Goal: Information Seeking & Learning: Understand process/instructions

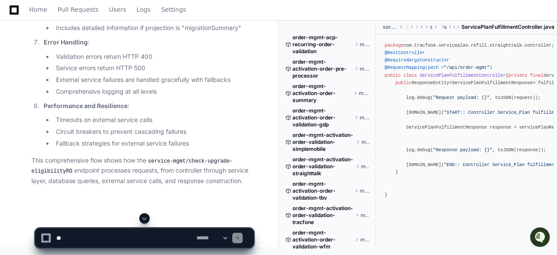
scroll to position [67783, 0]
click at [140, 234] on textarea at bounding box center [125, 238] width 140 height 19
click at [135, 235] on textarea at bounding box center [125, 238] width 140 height 19
type textarea "**********"
click at [126, 236] on textarea at bounding box center [125, 238] width 140 height 19
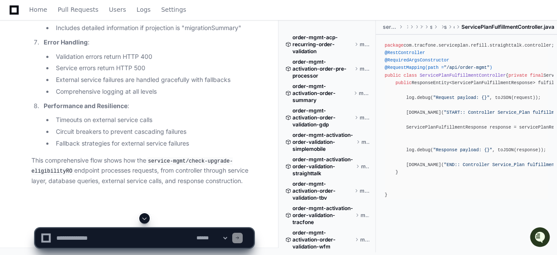
paste textarea "**********"
type textarea "**********"
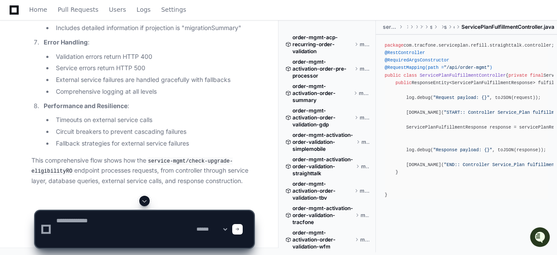
scroll to position [0, 0]
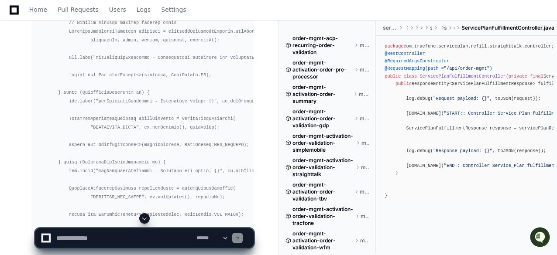
click at [187, 214] on div at bounding box center [144, 219] width 219 height 10
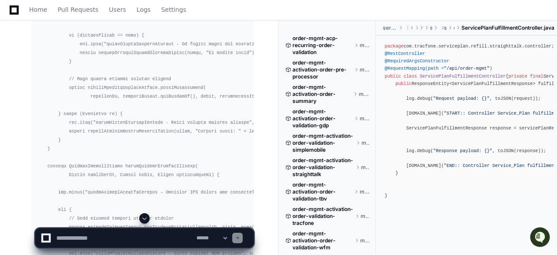
scroll to position [77982, 0]
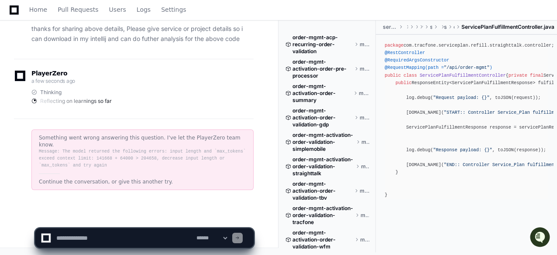
click at [122, 188] on div "Something went wrong answering this question. I've let the PlayerZero team know…" at bounding box center [142, 160] width 222 height 61
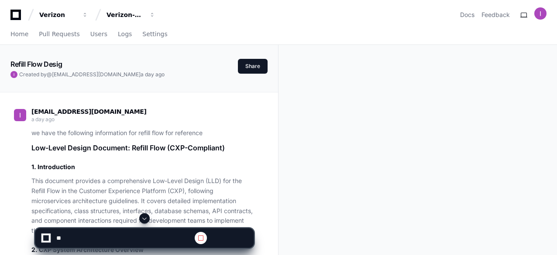
click at [146, 214] on button at bounding box center [144, 219] width 10 height 10
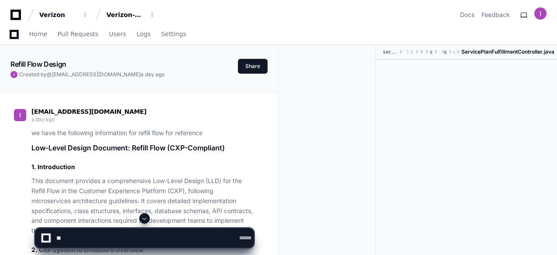
click at [145, 217] on span at bounding box center [144, 218] width 7 height 7
click at [143, 217] on span at bounding box center [144, 218] width 7 height 7
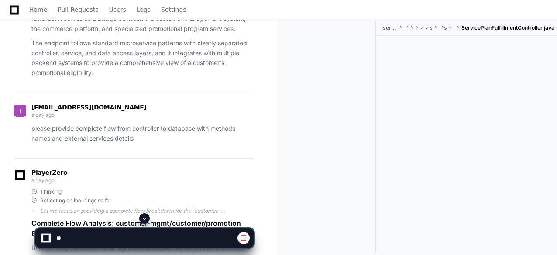
click at [148, 219] on button at bounding box center [144, 219] width 10 height 10
click at [145, 219] on span at bounding box center [144, 218] width 7 height 7
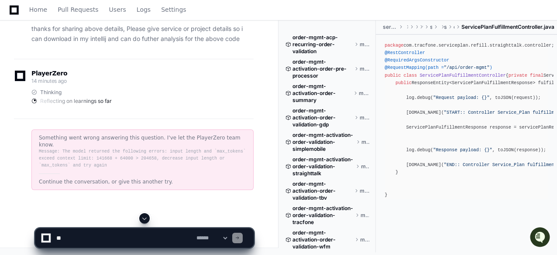
scroll to position [0, 0]
click at [173, 59] on div "dudekula.idurbasha@verizon.com 14 minutes ago thanks for sharing above details,…" at bounding box center [134, 26] width 240 height 66
click at [32, 105] on div "Reflecting on learnings so far" at bounding box center [142, 101] width 222 height 7
click at [38, 105] on div "Reflecting on learnings so far" at bounding box center [142, 101] width 222 height 7
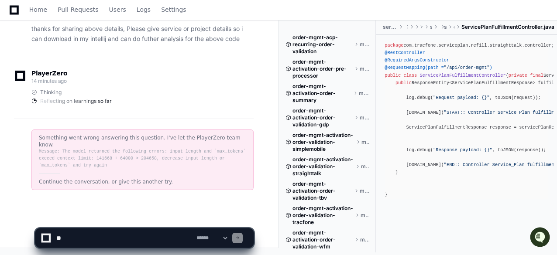
drag, startPoint x: 58, startPoint y: 109, endPoint x: 121, endPoint y: 174, distance: 90.2
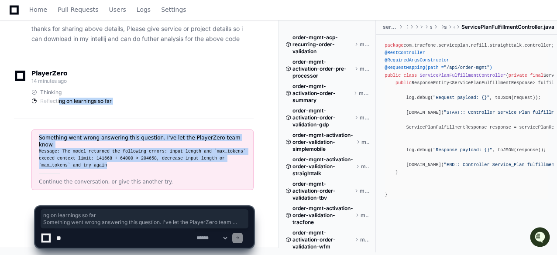
click at [121, 174] on div "Something went wrong answering this question. I've let the PlayerZero team know…" at bounding box center [142, 160] width 222 height 61
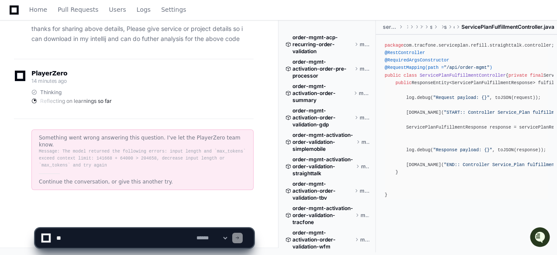
click at [133, 183] on div "Continue the conversation, or give this another try." at bounding box center [142, 182] width 207 height 7
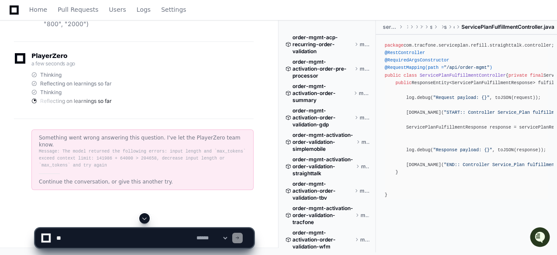
click at [35, 105] on span at bounding box center [34, 101] width 7 height 7
click at [34, 105] on span at bounding box center [34, 101] width 7 height 7
click at [34, 104] on span at bounding box center [34, 101] width 6 height 6
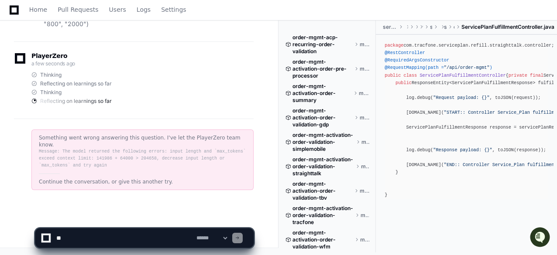
click at [88, 105] on span "Reflecting on learnings so far" at bounding box center [76, 101] width 72 height 7
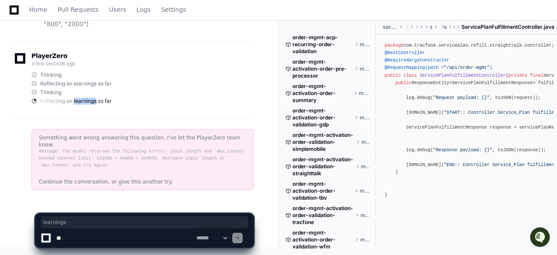
click at [88, 105] on span "Reflecting on learnings so far" at bounding box center [76, 101] width 72 height 7
click at [114, 105] on div "Reflecting on learnings so far" at bounding box center [142, 101] width 222 height 7
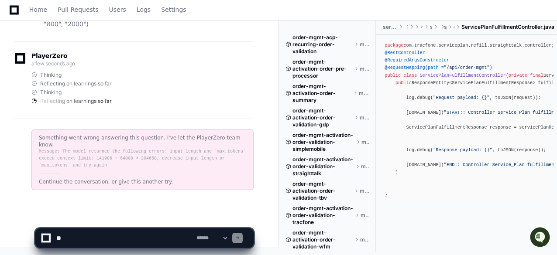
click at [114, 105] on div "Reflecting on learnings so far" at bounding box center [142, 101] width 222 height 7
click at [179, 186] on div "Something went wrong answering this question. I've let the PlayerZero team know…" at bounding box center [142, 160] width 222 height 61
click at [83, 184] on div "Continue the conversation, or give this another try." at bounding box center [142, 182] width 207 height 7
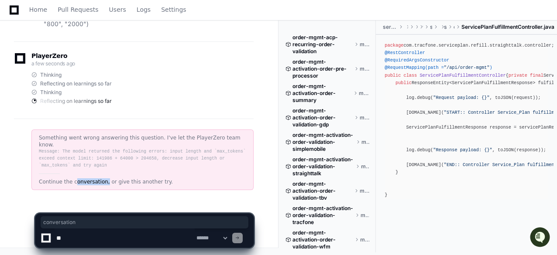
click at [83, 184] on div "Continue the conversation, or give this another try." at bounding box center [142, 182] width 207 height 7
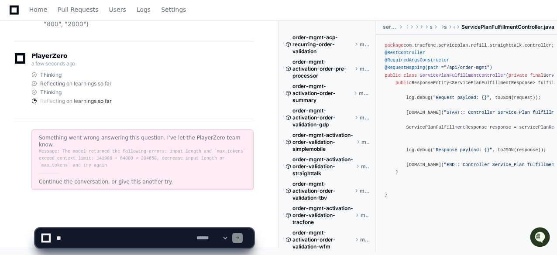
click at [55, 185] on div "Continue the conversation, or give this another try." at bounding box center [142, 182] width 207 height 7
drag, startPoint x: 67, startPoint y: 147, endPoint x: 122, endPoint y: 155, distance: 56.0
click at [122, 155] on div "Something went wrong answering this question. I've let the PlayerZero team know…" at bounding box center [142, 160] width 222 height 61
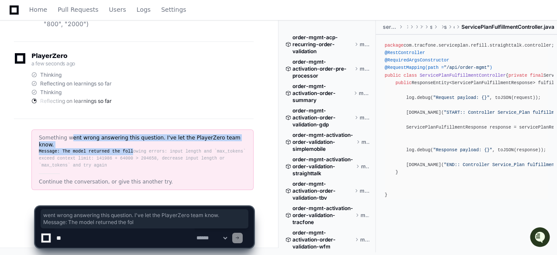
click at [122, 155] on div "Message: The model returned the following errors: input length and `max_tokens`…" at bounding box center [142, 158] width 207 height 21
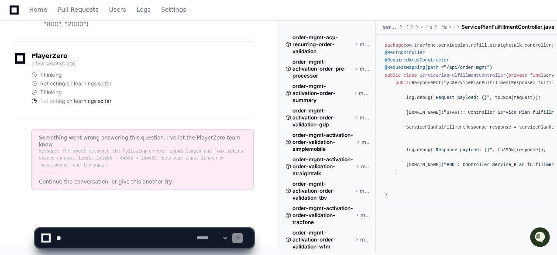
click at [135, 134] on div "Something went wrong answering this question. I've let the PlayerZero team know…" at bounding box center [134, 160] width 240 height 82
click at [185, 158] on div "Message: The model returned the following errors: input length and `max_tokens`…" at bounding box center [142, 158] width 207 height 21
click at [163, 172] on div "Something went wrong answering this question. I've let the PlayerZero team know…" at bounding box center [142, 160] width 222 height 61
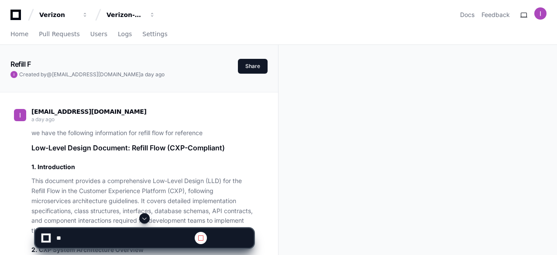
click at [141, 221] on span at bounding box center [144, 218] width 7 height 7
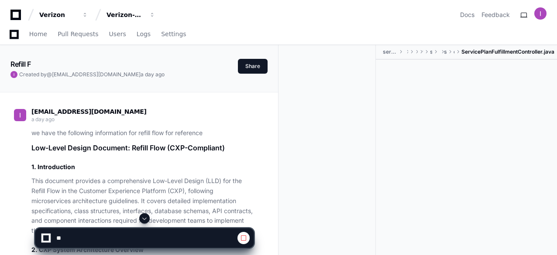
click at [146, 219] on span at bounding box center [144, 218] width 7 height 7
click at [145, 218] on span at bounding box center [144, 218] width 7 height 7
click at [146, 218] on span at bounding box center [144, 218] width 7 height 7
click at [147, 219] on span at bounding box center [144, 218] width 7 height 7
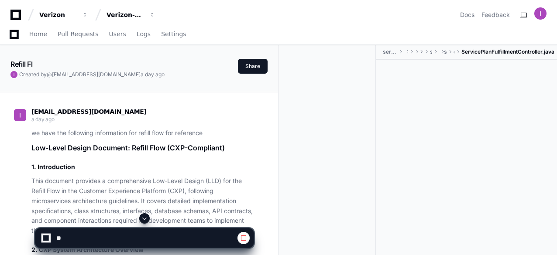
click at [147, 219] on span at bounding box center [144, 218] width 7 height 7
click at [147, 220] on span at bounding box center [144, 218] width 7 height 7
click at [145, 221] on span at bounding box center [144, 218] width 7 height 7
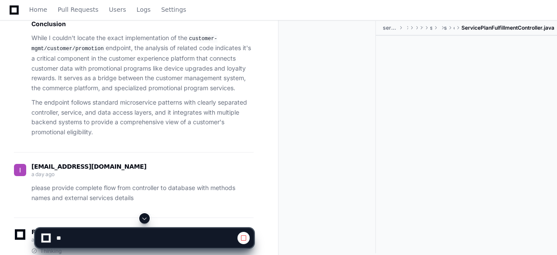
click at [145, 217] on span at bounding box center [144, 218] width 7 height 7
click at [145, 219] on span at bounding box center [144, 218] width 7 height 7
click at [146, 219] on span at bounding box center [144, 218] width 7 height 7
click at [145, 219] on span at bounding box center [144, 218] width 7 height 7
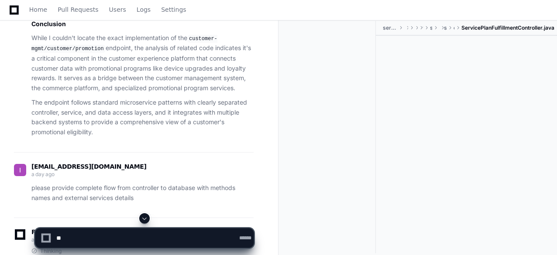
click at [145, 219] on span at bounding box center [144, 218] width 7 height 7
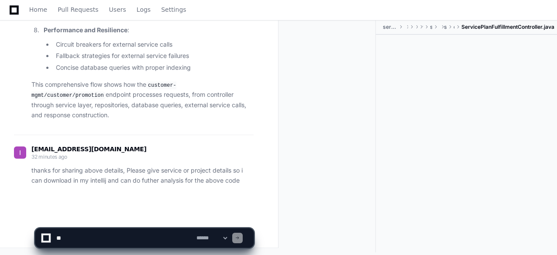
scroll to position [77743, 0]
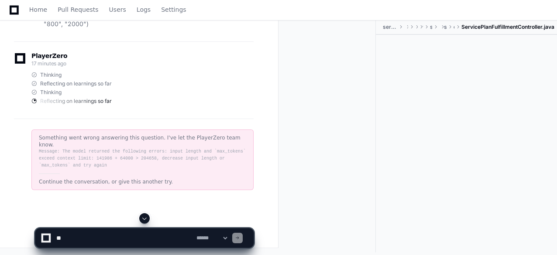
click at [143, 219] on span at bounding box center [144, 218] width 7 height 7
click at [57, 113] on div "PlayerZero 17 minutes ago Thinking Reflecting on learnings so far Thinking Refl…" at bounding box center [134, 79] width 240 height 77
click at [46, 105] on span "Reflecting on learnings so far" at bounding box center [76, 101] width 72 height 7
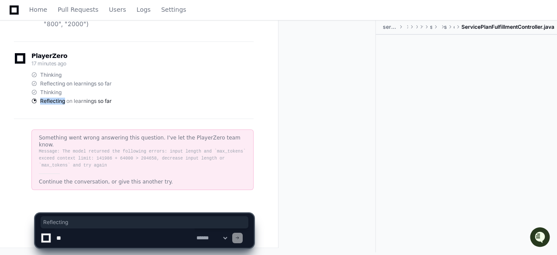
click at [46, 105] on span "Reflecting on learnings so far" at bounding box center [76, 101] width 72 height 7
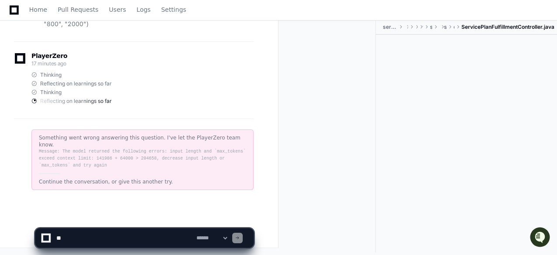
click at [35, 104] on span at bounding box center [33, 101] width 5 height 5
click at [35, 105] on span at bounding box center [34, 101] width 7 height 7
click at [83, 185] on div "Continue the conversation, or give this another try." at bounding box center [142, 182] width 207 height 7
click at [124, 180] on div "Continue the conversation, or give this another try." at bounding box center [142, 182] width 207 height 7
click at [543, 239] on icon "Open customer support" at bounding box center [540, 249] width 22 height 22
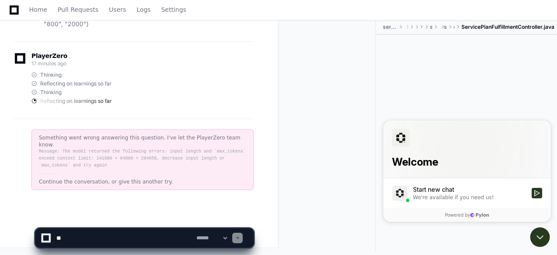
click at [193, 151] on div "Message: The model returned the following errors: input length and `max_tokens`…" at bounding box center [142, 158] width 207 height 21
click at [542, 238] on icon "Open customer support" at bounding box center [540, 238] width 22 height 22
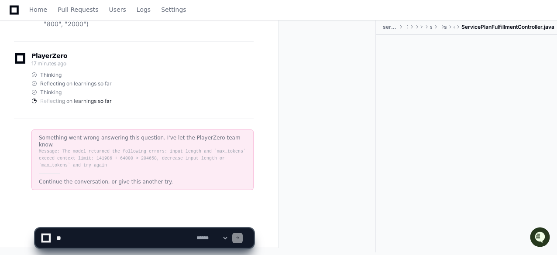
click at [31, 105] on div "Thinking Reflecting on learnings so far Thinking Reflecting on learnings so far" at bounding box center [134, 88] width 240 height 33
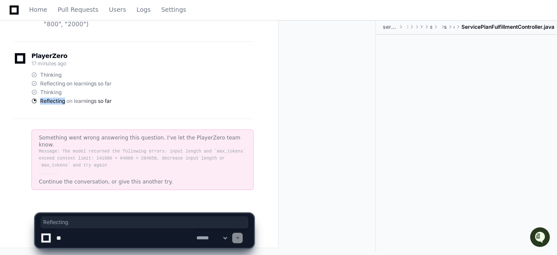
drag, startPoint x: 31, startPoint y: 106, endPoint x: 41, endPoint y: 108, distance: 10.7
click at [41, 105] on div "Thinking Reflecting on learnings so far Thinking Reflecting on learnings so far" at bounding box center [134, 88] width 240 height 33
click at [41, 105] on span "Reflecting on learnings so far" at bounding box center [76, 101] width 72 height 7
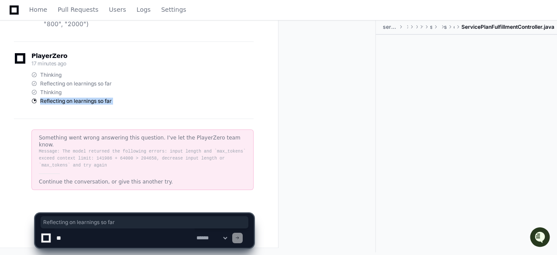
click at [76, 105] on span "Reflecting on learnings so far" at bounding box center [76, 101] width 72 height 7
click at [112, 105] on span "Reflecting on learnings so far" at bounding box center [76, 101] width 72 height 7
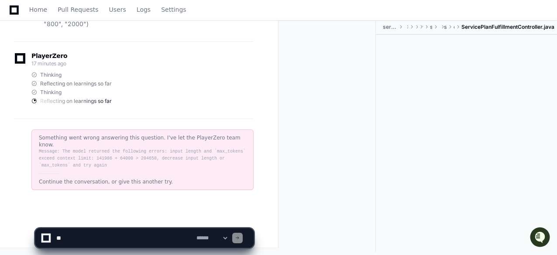
click at [137, 105] on div "Reflecting on learnings so far" at bounding box center [142, 101] width 222 height 7
click at [160, 79] on div "Thinking" at bounding box center [142, 75] width 222 height 7
click at [146, 217] on span at bounding box center [144, 218] width 7 height 7
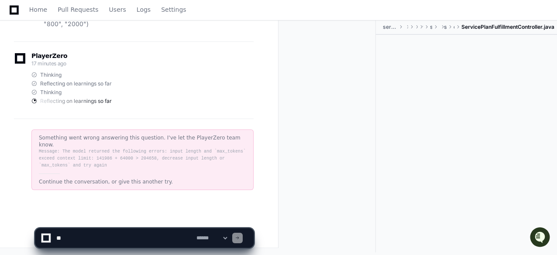
click at [112, 66] on div "PlayerZero 17 minutes ago" at bounding box center [134, 60] width 240 height 15
click at [36, 105] on span at bounding box center [34, 101] width 7 height 7
click at [36, 104] on span at bounding box center [34, 101] width 6 height 6
click at [84, 105] on span "Reflecting on learnings so far" at bounding box center [76, 101] width 72 height 7
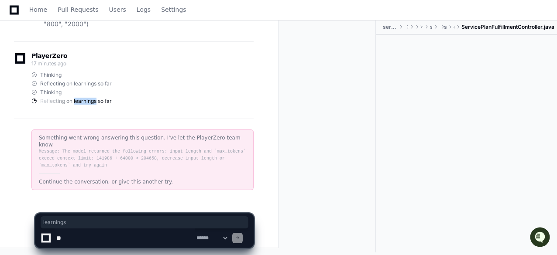
click at [84, 105] on span "Reflecting on learnings so far" at bounding box center [76, 101] width 72 height 7
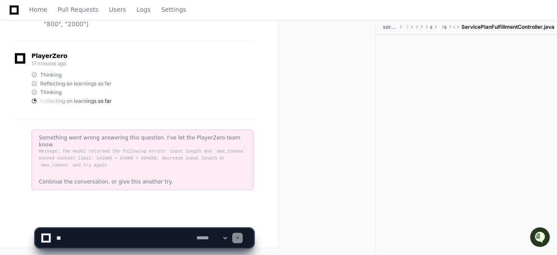
click at [151, 105] on div "Reflecting on learnings so far" at bounding box center [142, 101] width 222 height 7
click at [132, 79] on div "Thinking" at bounding box center [142, 75] width 222 height 7
click at [542, 235] on icon "Open customer support" at bounding box center [540, 236] width 11 height 11
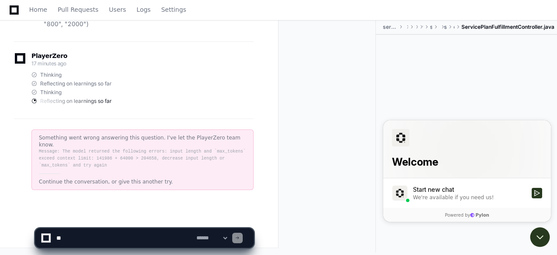
click at [480, 189] on div "Start new chat" at bounding box center [470, 190] width 114 height 9
click at [532, 189] on button "Start new chat We're available if you need us!" at bounding box center [537, 193] width 10 height 10
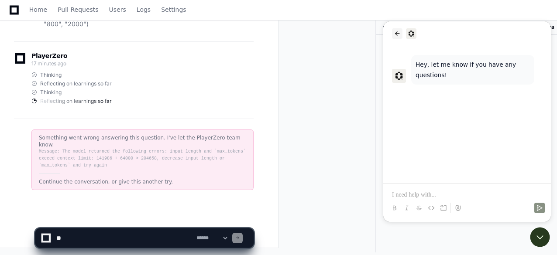
click at [398, 34] on icon "back" at bounding box center [397, 33] width 7 height 7
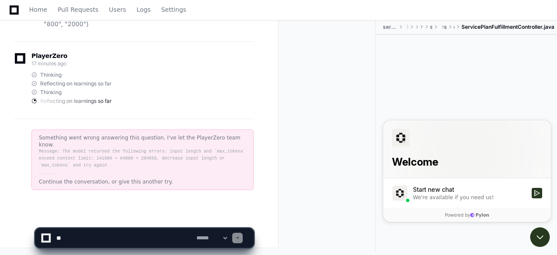
click at [488, 197] on div "We're available if you need us!" at bounding box center [470, 197] width 114 height 7
click at [532, 197] on button "Start new chat We're available if you need us!" at bounding box center [537, 193] width 10 height 10
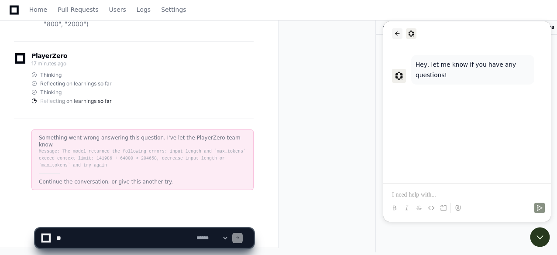
click at [395, 35] on icon "back" at bounding box center [397, 33] width 7 height 7
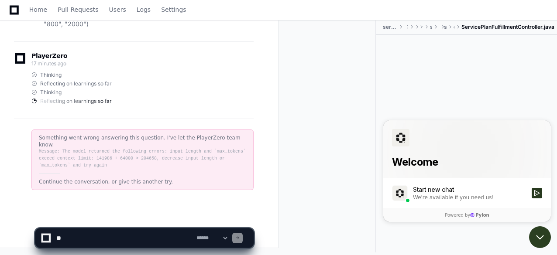
click at [543, 235] on icon "Open customer support" at bounding box center [540, 238] width 22 height 22
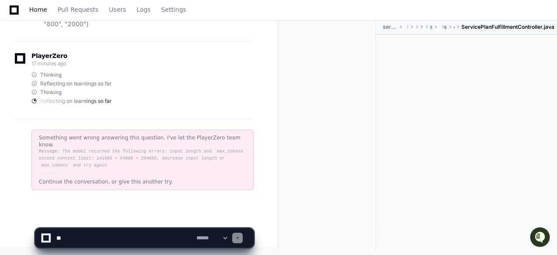
click at [36, 9] on span "Home" at bounding box center [38, 9] width 18 height 5
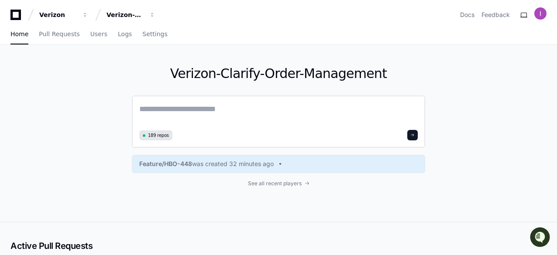
click at [239, 103] on textarea at bounding box center [278, 115] width 279 height 24
click at [310, 129] on div "189 repos" at bounding box center [278, 122] width 293 height 52
click at [279, 124] on textarea at bounding box center [278, 115] width 279 height 24
click at [248, 126] on textarea at bounding box center [278, 115] width 279 height 24
click at [187, 112] on textarea at bounding box center [278, 115] width 279 height 24
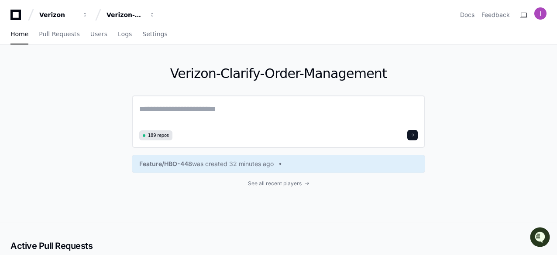
paste textarea "**********"
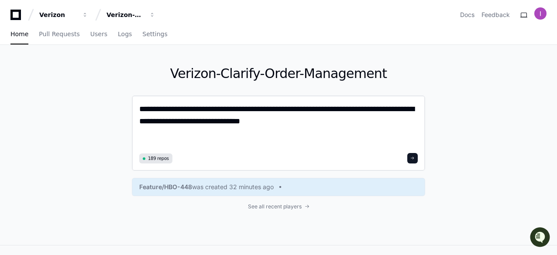
click at [147, 121] on textarea "**********" at bounding box center [278, 127] width 279 height 48
click at [203, 135] on textarea "**********" at bounding box center [278, 127] width 279 height 48
click at [287, 124] on textarea "**********" at bounding box center [278, 127] width 279 height 48
click at [296, 125] on textarea "**********" at bounding box center [278, 127] width 279 height 48
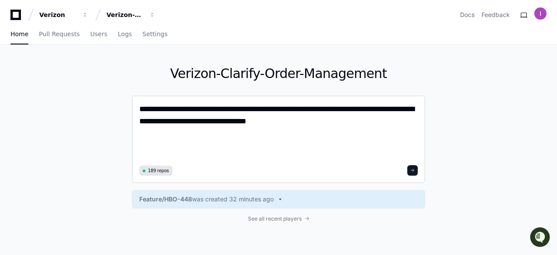
paste textarea "**********"
type textarea "**********"
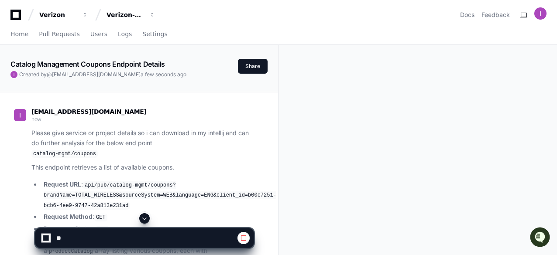
click at [220, 159] on article "Please give service or project details so i can download in my intellij and can…" at bounding box center [142, 207] width 222 height 159
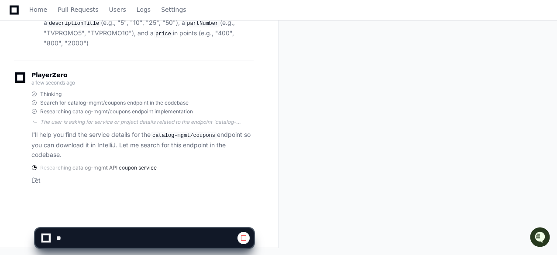
scroll to position [234, 0]
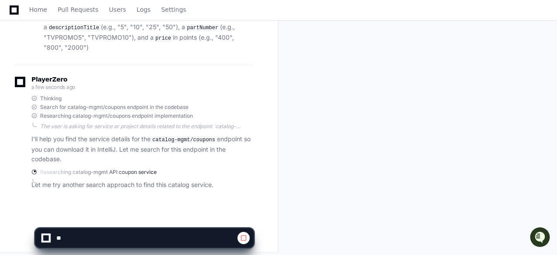
click at [174, 193] on div "PlayerZero a few seconds ago Thinking Search for catalog-mgmt/coupons endpoint …" at bounding box center [134, 135] width 240 height 140
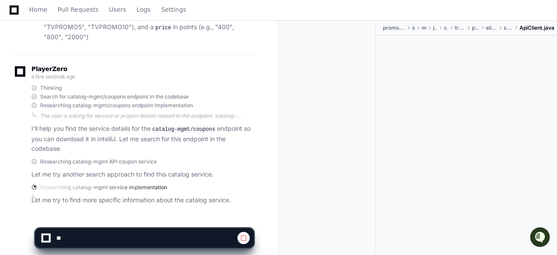
scroll to position [260, 0]
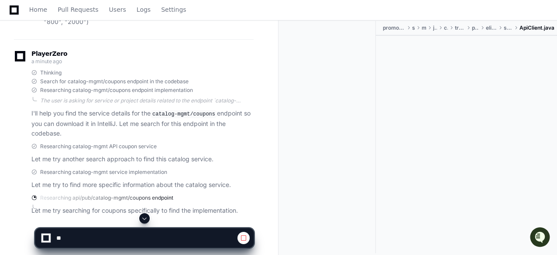
click at [241, 173] on div "Researching catalog-mgmt service implementation Let me try to find more specifi…" at bounding box center [142, 179] width 222 height 21
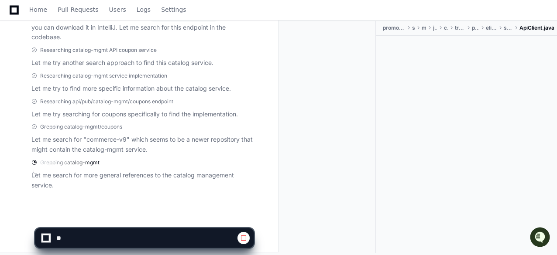
scroll to position [357, 0]
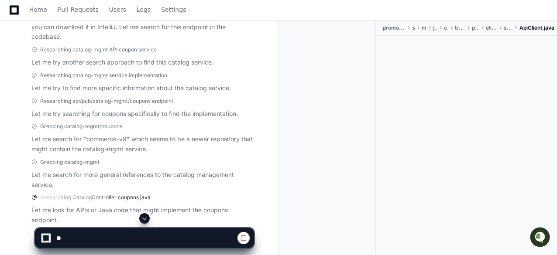
click at [195, 136] on p "Let me search for "commerce-v9" which seems to be a newer repository that might…" at bounding box center [142, 144] width 222 height 20
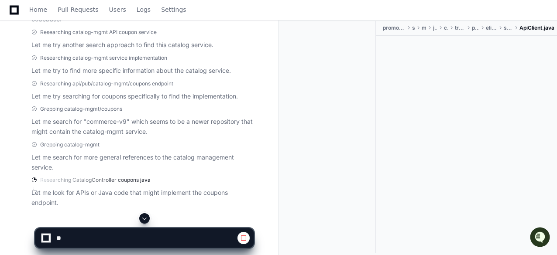
scroll to position [392, 0]
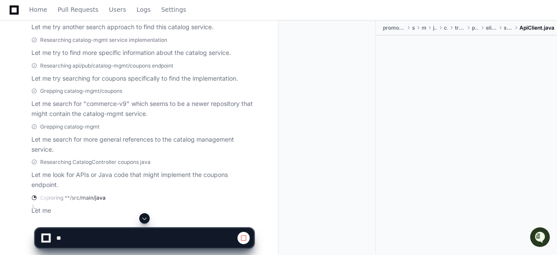
click at [151, 186] on div "PlayerZero 2 minutes ago Thinking Search for catalog-mgmt/coupons endpoint in t…" at bounding box center [134, 69] width 240 height 324
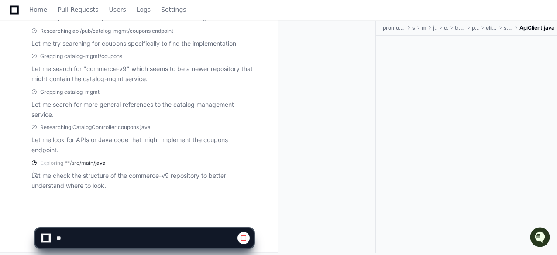
scroll to position [428, 0]
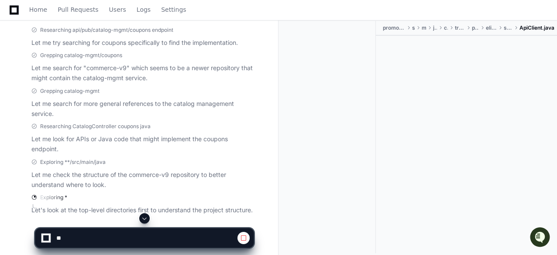
click at [131, 186] on div "PlayerZero 2 minutes ago Thinking Search for catalog-mgmt/coupons endpoint in t…" at bounding box center [134, 50] width 240 height 359
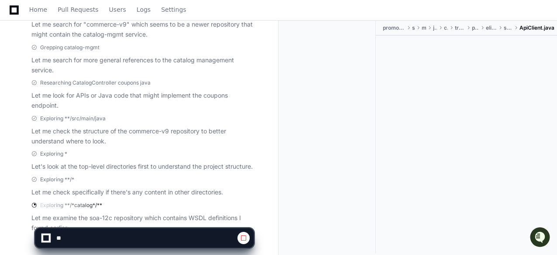
scroll to position [515, 0]
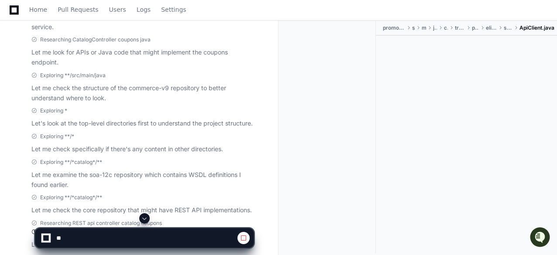
click at [82, 210] on p "Let me check the core repository that might have REST API implementations." at bounding box center [142, 211] width 222 height 10
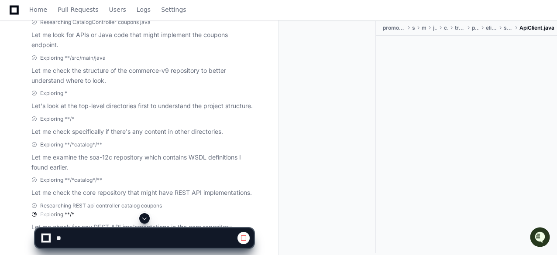
scroll to position [575, 0]
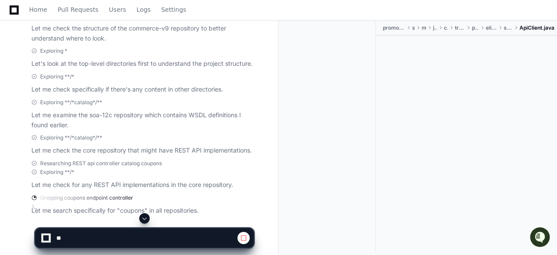
click at [143, 219] on span at bounding box center [144, 218] width 7 height 7
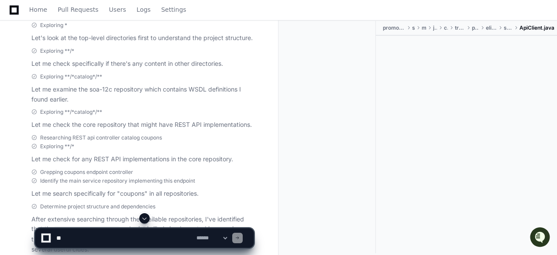
click at [162, 172] on div "Grepping coupons endpoint controller Identify the main service repository imple…" at bounding box center [142, 177] width 222 height 16
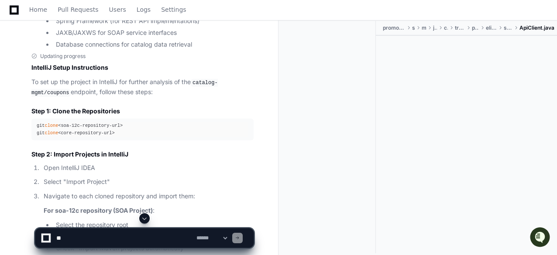
scroll to position [1345, 0]
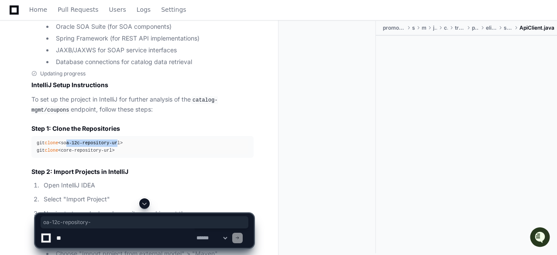
drag, startPoint x: 65, startPoint y: 148, endPoint x: 114, endPoint y: 149, distance: 48.5
click at [114, 149] on div "git clone <soa-12c-repository-url> git clone <core-repository-url>" at bounding box center [143, 147] width 212 height 15
click at [90, 145] on div "git clone <soa-12c-repository-url> git clone <core-repository-url>" at bounding box center [143, 147] width 212 height 15
drag, startPoint x: 65, startPoint y: 146, endPoint x: 118, endPoint y: 145, distance: 53.3
click at [118, 145] on div "git clone <soa-12c-repository-url> git clone <core-repository-url>" at bounding box center [143, 147] width 212 height 15
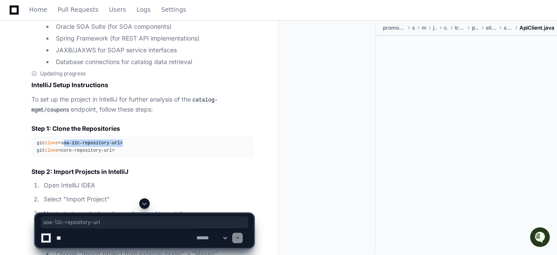
copy div "soa-12c-repository-url"
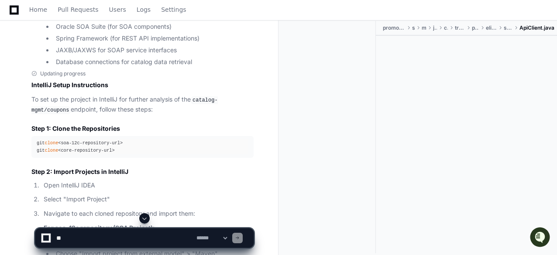
click at [122, 90] on h2 "IntelliJ Setup Instructions" at bounding box center [142, 85] width 222 height 9
click at [114, 77] on div "Updating progress" at bounding box center [142, 73] width 222 height 7
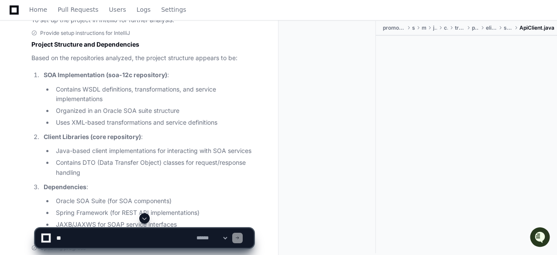
scroll to position [1153, 0]
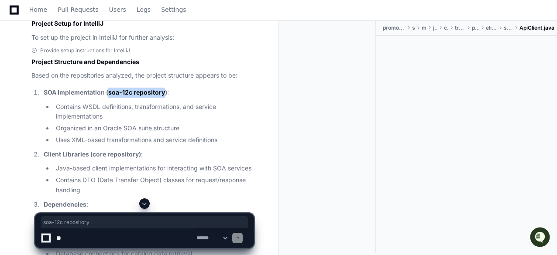
drag, startPoint x: 109, startPoint y: 97, endPoint x: 165, endPoint y: 94, distance: 56.0
click at [165, 94] on strong "SOA Implementation (soa-12c repository)" at bounding box center [106, 92] width 124 height 7
copy strong "soa-12c repository"
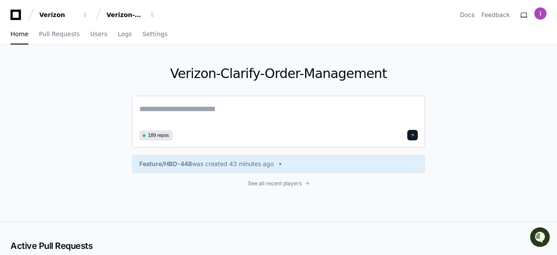
click at [205, 117] on textarea at bounding box center [278, 115] width 279 height 24
paste textarea "**********"
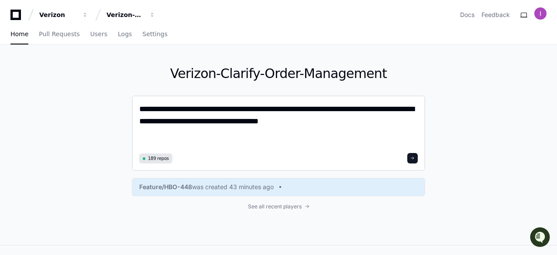
paste textarea "**********"
type textarea "**********"
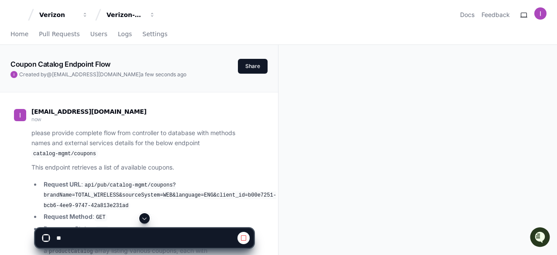
scroll to position [146, 0]
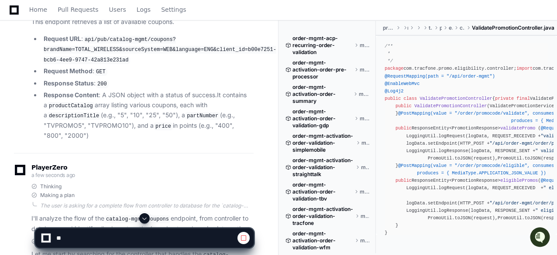
click at [160, 184] on div "Thinking" at bounding box center [142, 186] width 222 height 7
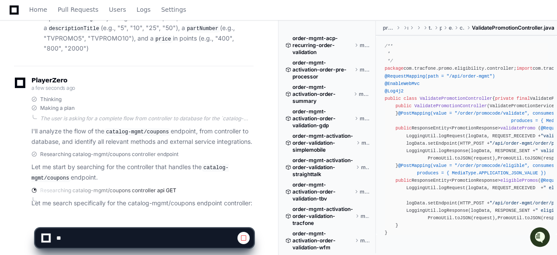
scroll to position [261, 0]
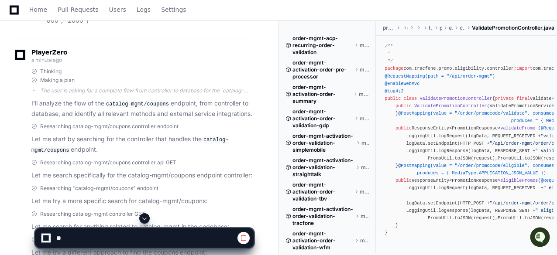
click at [146, 218] on span at bounding box center [144, 218] width 7 height 7
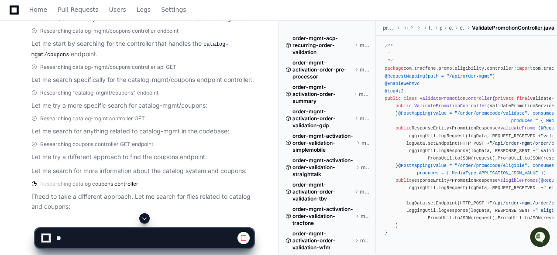
click at [145, 217] on span at bounding box center [144, 218] width 7 height 7
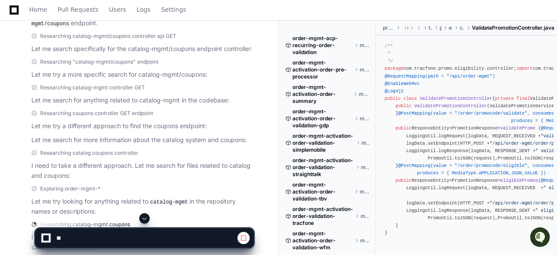
click at [145, 215] on span at bounding box center [144, 218] width 7 height 7
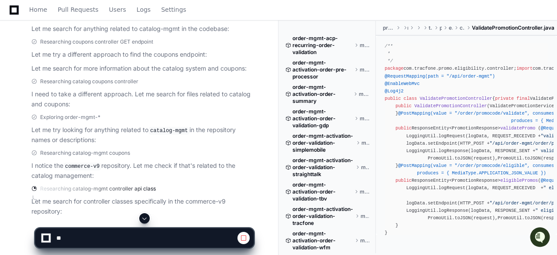
click at [145, 215] on app-app-chat-input at bounding box center [144, 231] width 219 height 35
click at [145, 215] on span at bounding box center [144, 218] width 7 height 7
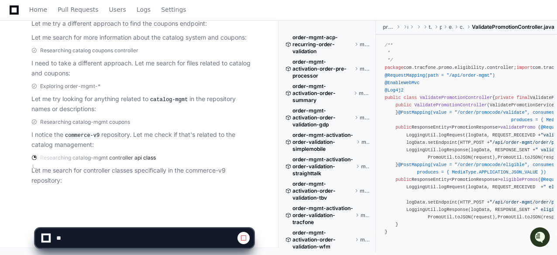
click at [145, 215] on app-app-chat-input at bounding box center [144, 231] width 219 height 35
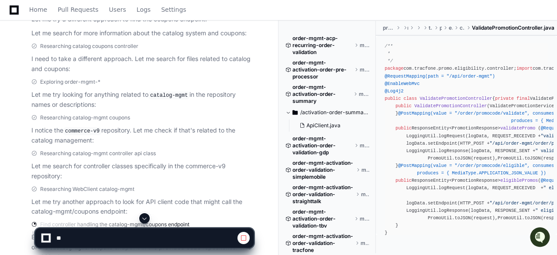
click at [143, 218] on span at bounding box center [144, 218] width 7 height 7
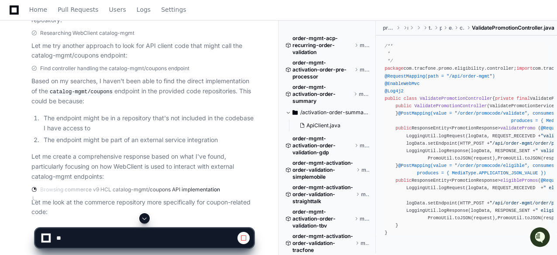
click at [147, 218] on span at bounding box center [144, 218] width 7 height 7
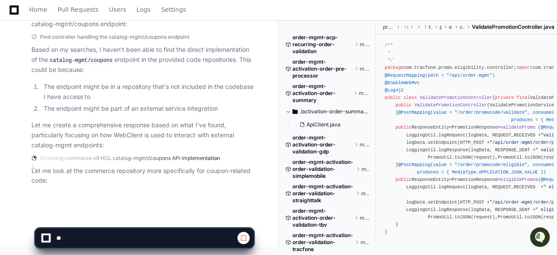
click at [124, 124] on p "Let me create a comprehensive response based on what I've found, particularly f…" at bounding box center [142, 136] width 222 height 30
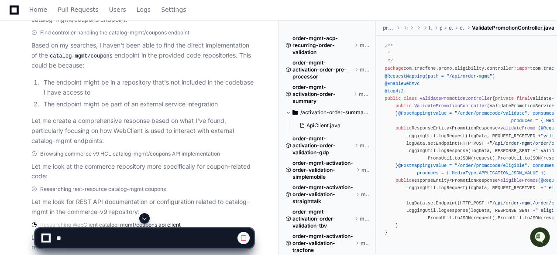
click at [144, 216] on span at bounding box center [144, 218] width 7 height 7
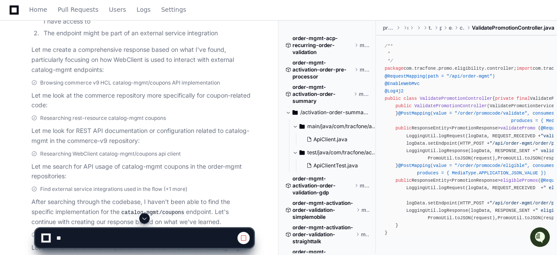
click at [145, 218] on span at bounding box center [144, 218] width 7 height 7
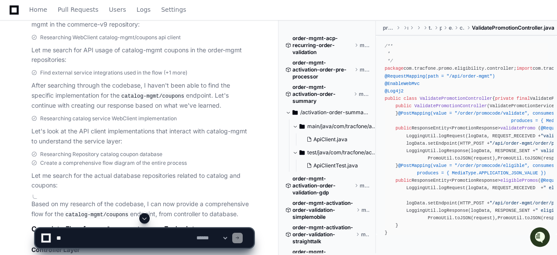
click at [145, 219] on span at bounding box center [144, 218] width 7 height 7
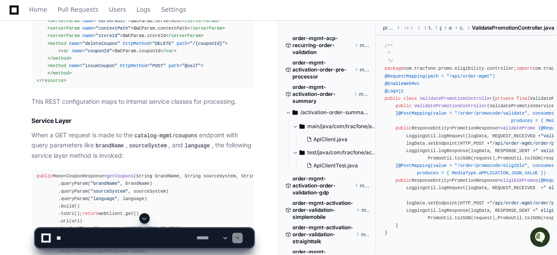
click at [145, 219] on span at bounding box center [144, 218] width 7 height 7
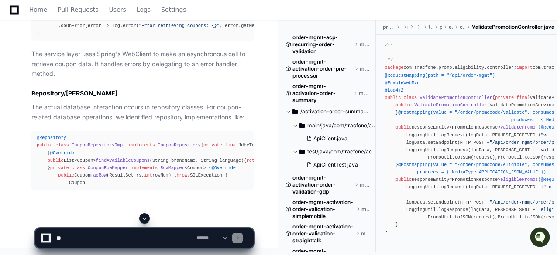
click at [145, 219] on span at bounding box center [144, 218] width 7 height 7
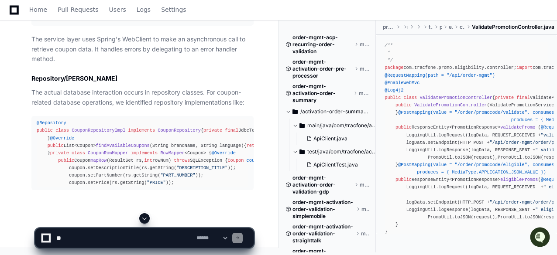
click at [145, 219] on span at bounding box center [144, 218] width 7 height 7
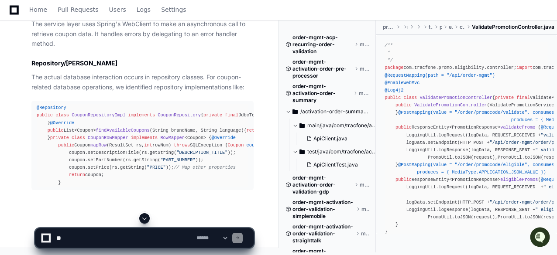
click at [145, 219] on span at bounding box center [144, 218] width 7 height 7
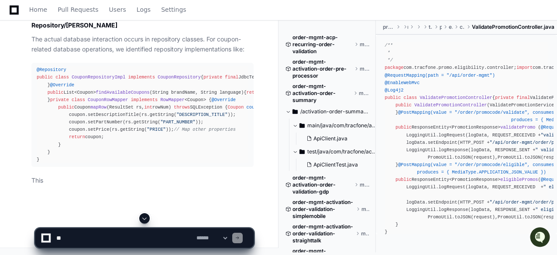
click at [145, 219] on span at bounding box center [144, 218] width 7 height 7
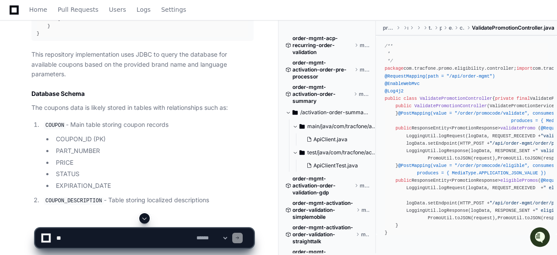
click at [146, 220] on span at bounding box center [144, 218] width 7 height 7
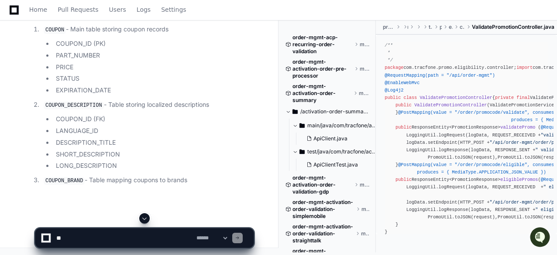
click at [146, 220] on span at bounding box center [144, 218] width 7 height 7
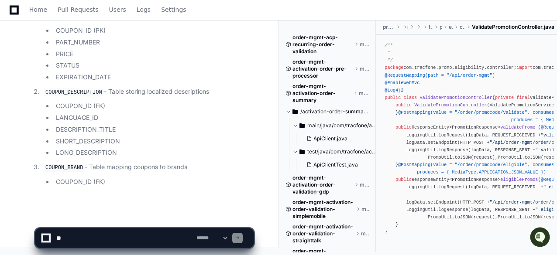
scroll to position [1872, 0]
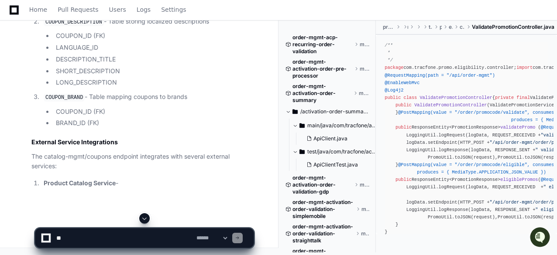
click at [146, 220] on span at bounding box center [144, 218] width 7 height 7
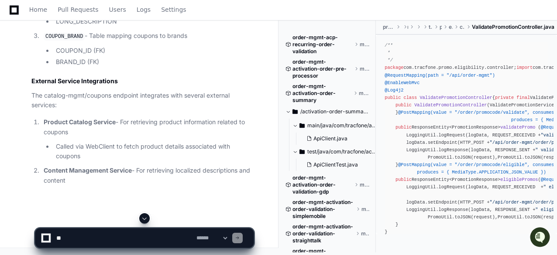
click at [146, 220] on span at bounding box center [144, 218] width 7 height 7
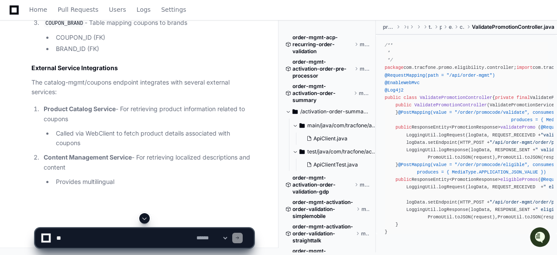
scroll to position [2003, 0]
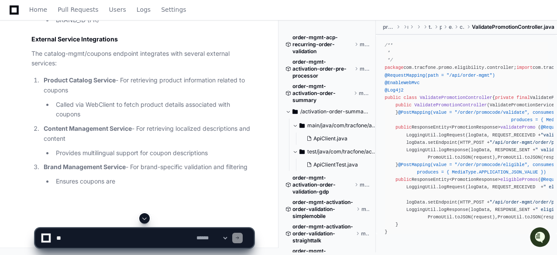
click at [146, 220] on span at bounding box center [144, 218] width 7 height 7
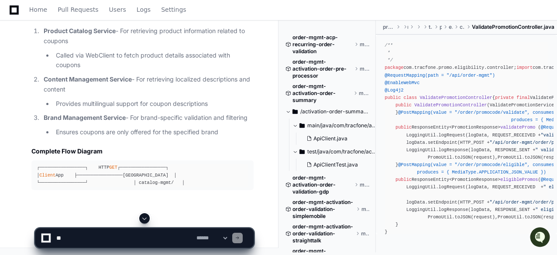
click at [146, 220] on span at bounding box center [144, 218] width 7 height 7
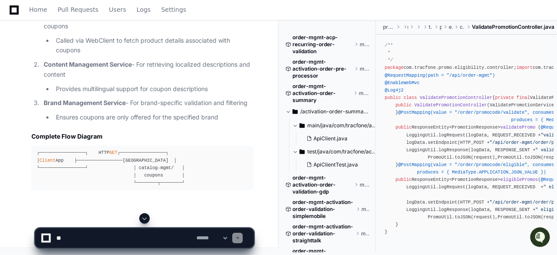
click at [145, 220] on span at bounding box center [144, 218] width 7 height 7
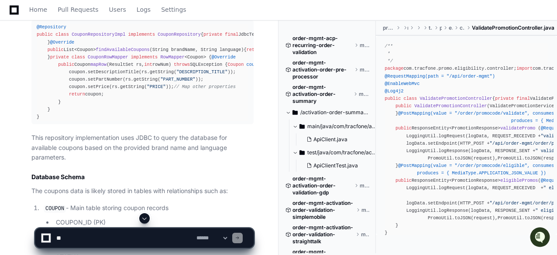
scroll to position [1537, 0]
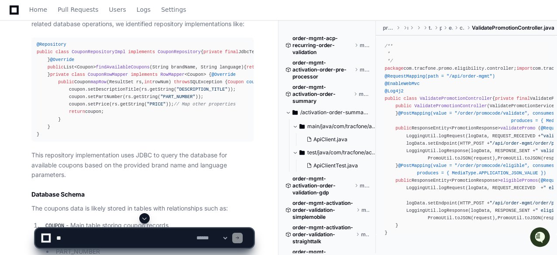
click at [195, 138] on div "@Repository public class CouponRepositoryImpl implements CouponRepository { pri…" at bounding box center [143, 89] width 212 height 97
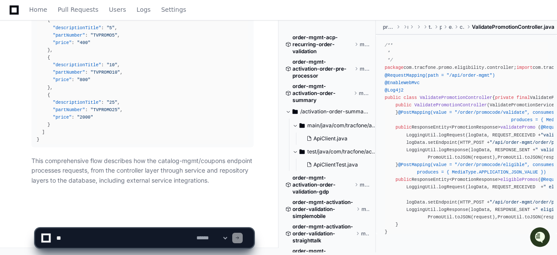
scroll to position [2565, 0]
click at [170, 183] on p "This comprehensive flow describes how the catalog-mgmt/coupons endpoint process…" at bounding box center [142, 171] width 222 height 30
click at [131, 175] on p "This comprehensive flow describes how the catalog-mgmt/coupons endpoint process…" at bounding box center [142, 171] width 222 height 30
click at [114, 169] on p "This comprehensive flow describes how the catalog-mgmt/coupons endpoint process…" at bounding box center [142, 171] width 222 height 30
click at [91, 168] on p "This comprehensive flow describes how the catalog-mgmt/coupons endpoint process…" at bounding box center [142, 171] width 222 height 30
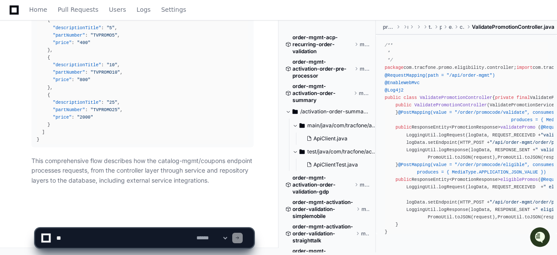
click at [125, 161] on p "This comprehensive flow describes how the catalog-mgmt/coupons endpoint process…" at bounding box center [142, 171] width 222 height 30
click at [169, 141] on div "{ "status" : { "code" : "0" , "message" : "Success" } , "productCatalog" : [ { …" at bounding box center [143, 58] width 212 height 172
click at [132, 239] on textarea at bounding box center [125, 238] width 140 height 19
paste textarea "**********"
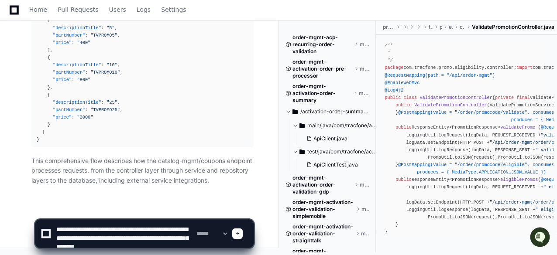
scroll to position [3, 0]
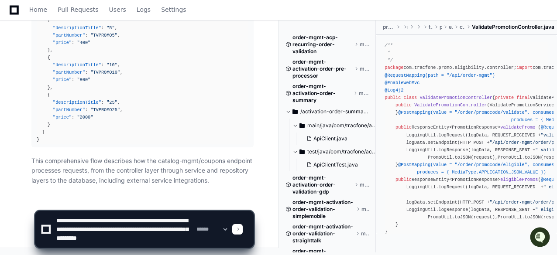
paste textarea "**********"
type textarea "**********"
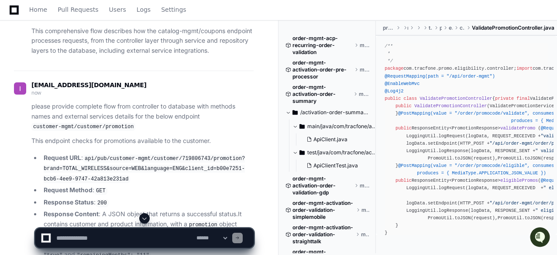
scroll to position [0, 0]
click at [200, 56] on p "This comprehensive flow describes how the catalog-mgmt/coupons endpoint process…" at bounding box center [142, 41] width 222 height 30
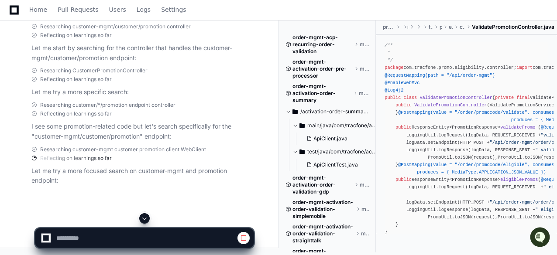
click at [145, 218] on span at bounding box center [144, 218] width 7 height 7
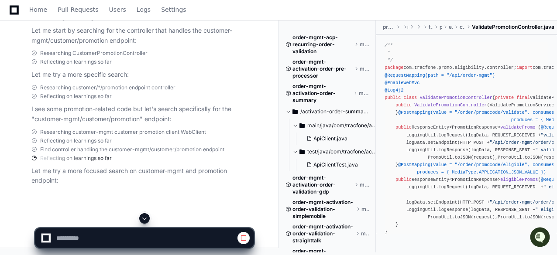
click at [146, 216] on span at bounding box center [144, 218] width 7 height 7
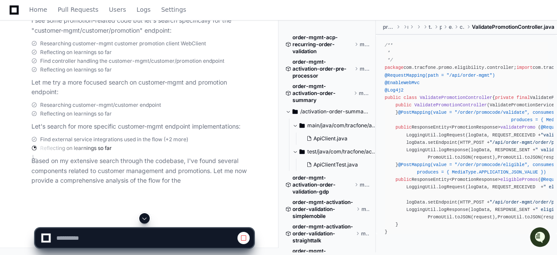
click at [144, 219] on span at bounding box center [144, 218] width 7 height 7
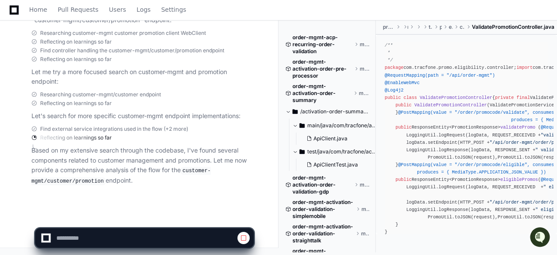
scroll to position [3162, 0]
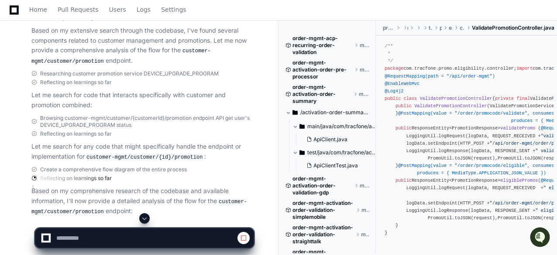
click at [145, 218] on span at bounding box center [144, 218] width 7 height 7
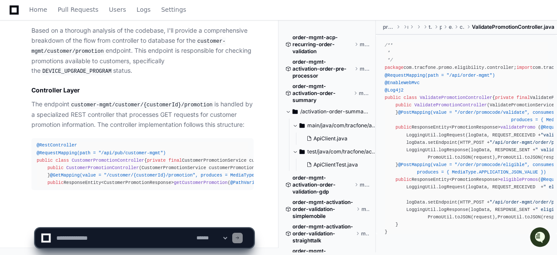
scroll to position [3569, 0]
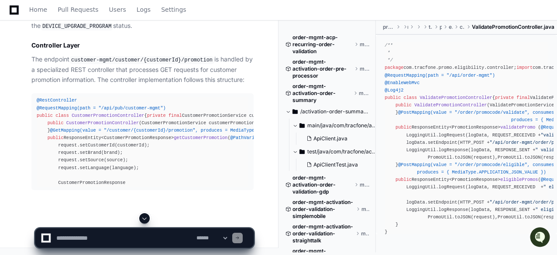
click at [145, 217] on span at bounding box center [144, 218] width 7 height 7
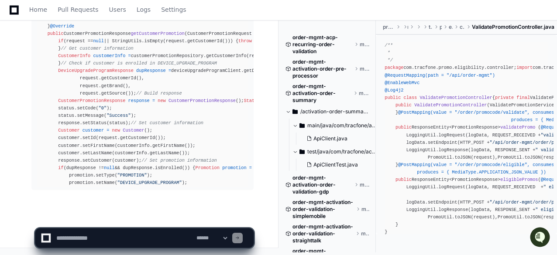
scroll to position [4161, 0]
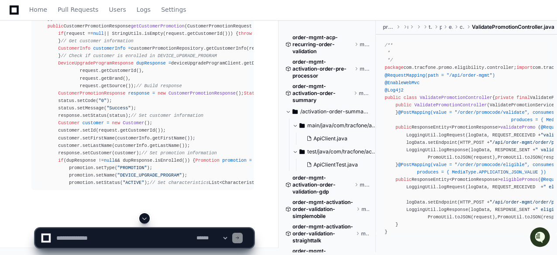
click at [145, 218] on span at bounding box center [144, 218] width 7 height 7
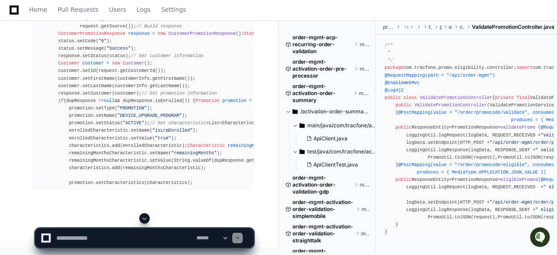
click at [145, 218] on span at bounding box center [144, 218] width 7 height 7
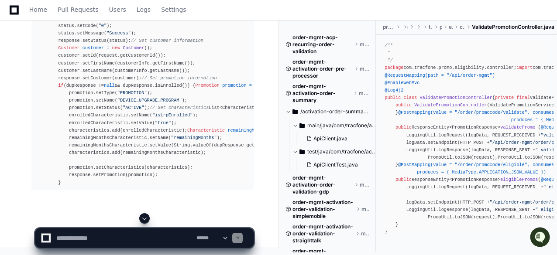
click at [145, 218] on span at bounding box center [144, 218] width 7 height 7
click at [145, 218] on app-app-chat-input "**********" at bounding box center [144, 231] width 219 height 35
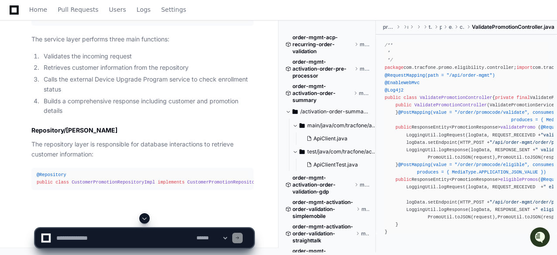
click at [145, 217] on span at bounding box center [144, 218] width 7 height 7
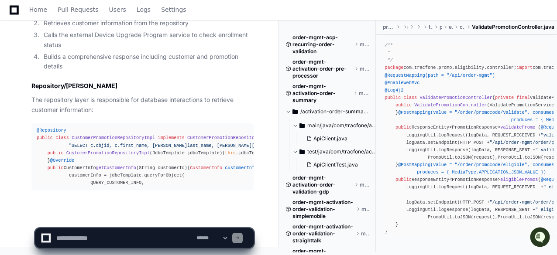
scroll to position [4632, 0]
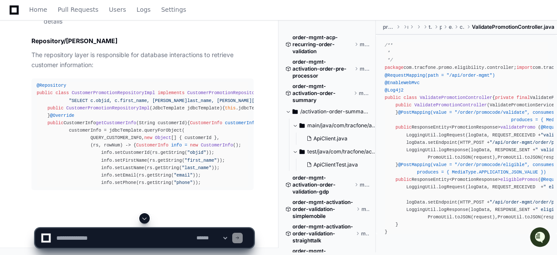
click at [145, 218] on span at bounding box center [144, 218] width 7 height 7
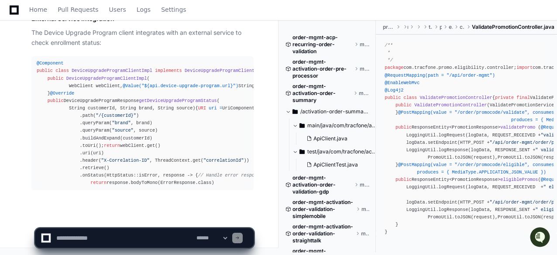
scroll to position [5119, 0]
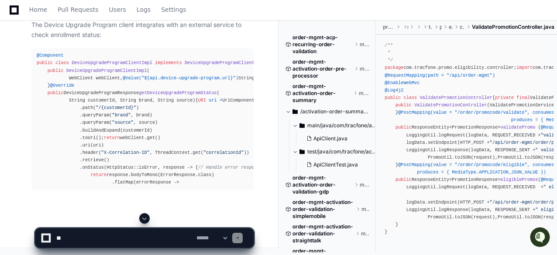
scroll to position [5119, 0]
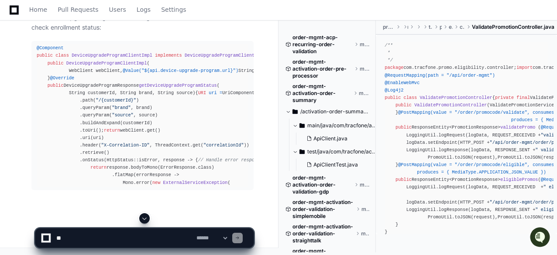
click at [146, 217] on span at bounding box center [144, 218] width 7 height 7
click at [146, 217] on app-app-chat-input "**********" at bounding box center [144, 231] width 219 height 35
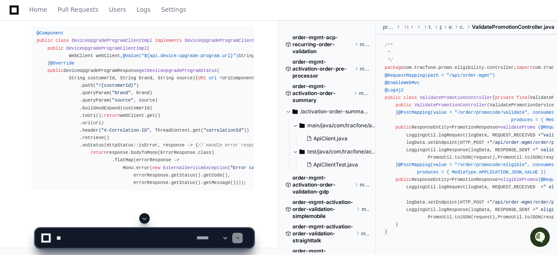
click at [146, 217] on span at bounding box center [144, 218] width 7 height 7
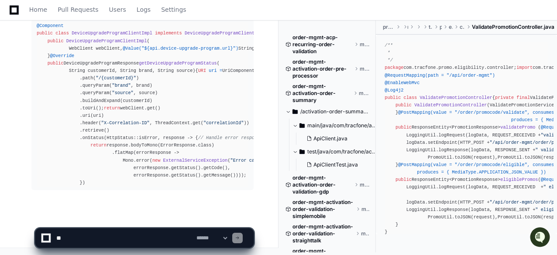
scroll to position [5164, 0]
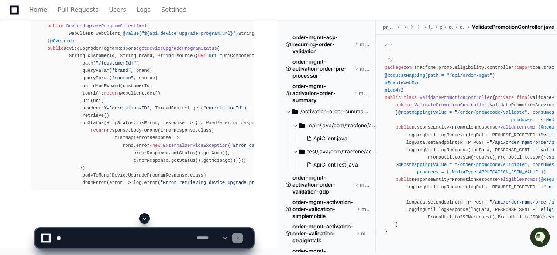
click at [146, 220] on span at bounding box center [144, 218] width 7 height 7
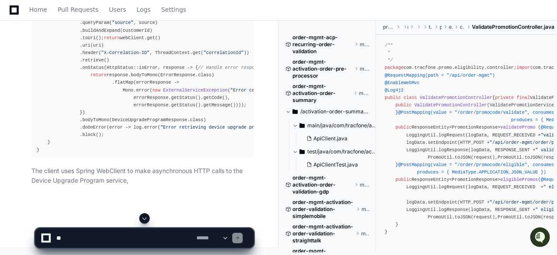
click at [144, 219] on span at bounding box center [144, 218] width 7 height 7
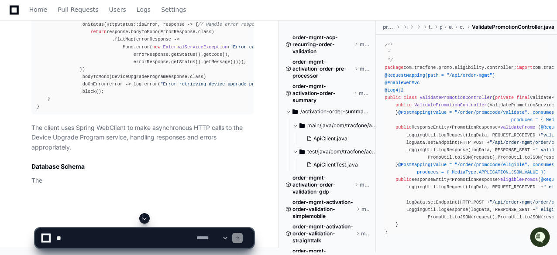
click at [144, 219] on span at bounding box center [144, 218] width 7 height 7
click at [144, 219] on app-app-chat-input "**********" at bounding box center [144, 231] width 219 height 35
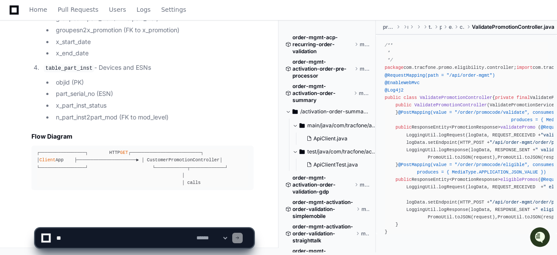
scroll to position [5666, 0]
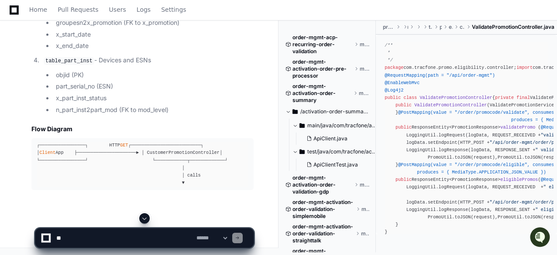
click at [146, 218] on span at bounding box center [144, 218] width 7 height 7
click at [146, 218] on app-app-chat-input "**********" at bounding box center [144, 231] width 219 height 35
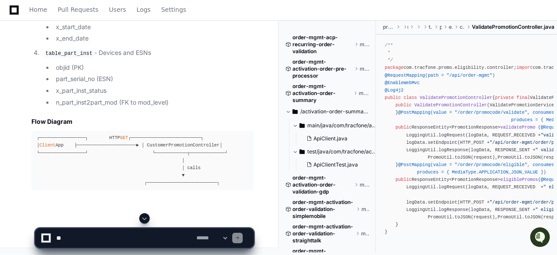
click at [146, 218] on app-app-chat-input "**********" at bounding box center [144, 231] width 219 height 35
click at [146, 218] on span at bounding box center [144, 218] width 7 height 7
click at [146, 218] on app-app-chat-input "**********" at bounding box center [144, 231] width 219 height 35
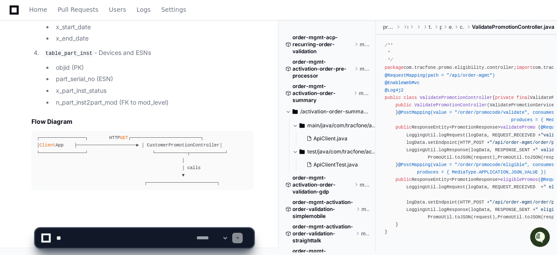
click at [146, 218] on app-app-chat-input "**********" at bounding box center [144, 231] width 219 height 35
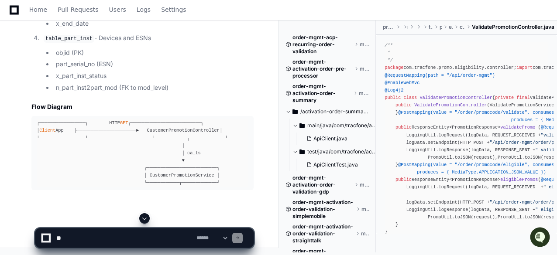
click at [148, 220] on span at bounding box center [144, 218] width 7 height 7
click at [148, 220] on app-app-chat-input "**********" at bounding box center [144, 231] width 219 height 35
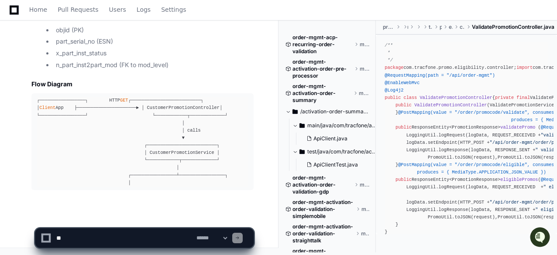
scroll to position [5719, 0]
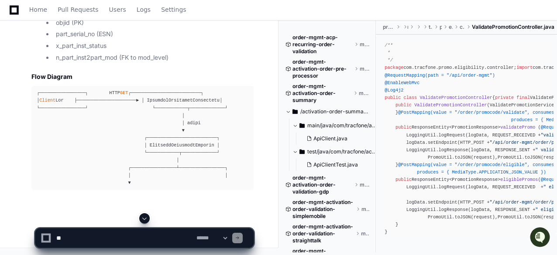
click at [147, 217] on span at bounding box center [144, 218] width 7 height 7
click at [147, 217] on app-app-chat-input "**********" at bounding box center [144, 231] width 219 height 35
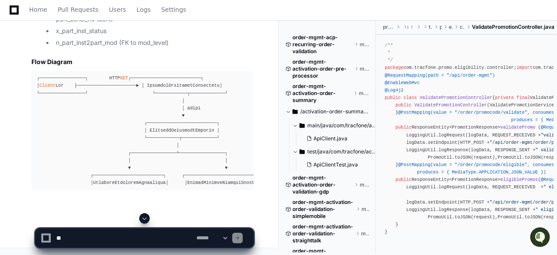
click at [145, 218] on span at bounding box center [144, 218] width 7 height 7
click at [145, 218] on app-app-chat-input "**********" at bounding box center [144, 231] width 219 height 35
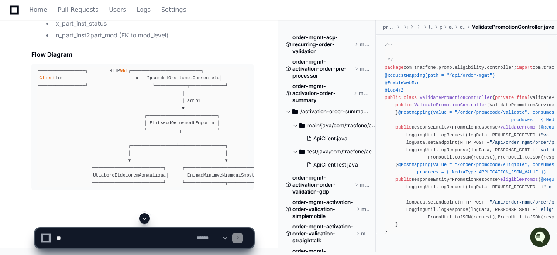
click at [145, 217] on span at bounding box center [144, 218] width 7 height 7
click at [145, 217] on app-app-chat-input "**********" at bounding box center [144, 231] width 219 height 35
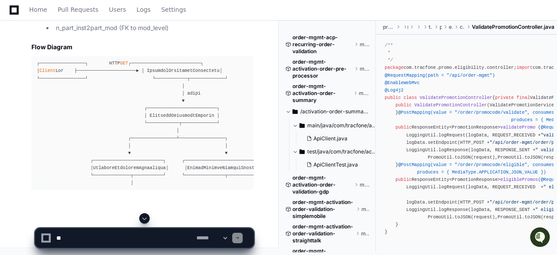
click at [144, 219] on span at bounding box center [144, 218] width 7 height 7
click at [144, 219] on app-app-chat-input "**********" at bounding box center [144, 231] width 219 height 35
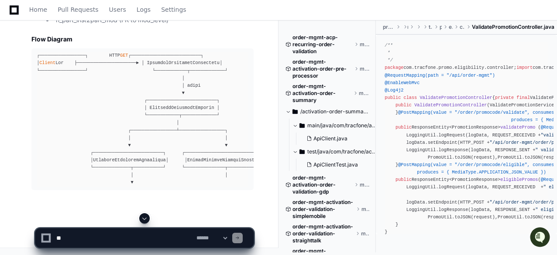
click at [144, 218] on span at bounding box center [144, 218] width 7 height 7
click at [144, 218] on app-app-chat-input "**********" at bounding box center [144, 231] width 219 height 35
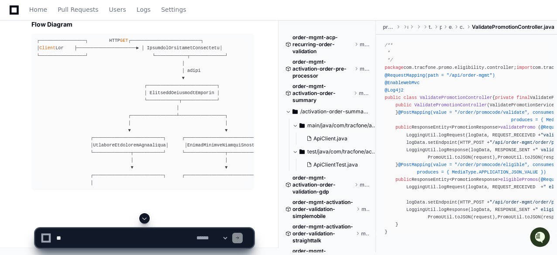
click at [144, 221] on span at bounding box center [144, 218] width 7 height 7
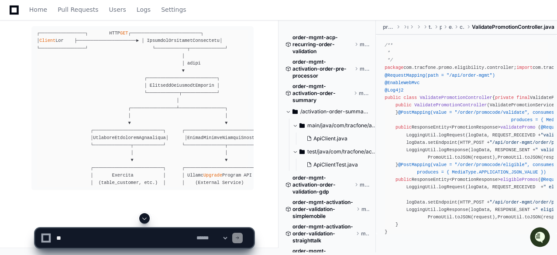
click at [146, 218] on span at bounding box center [144, 218] width 7 height 7
click at [146, 218] on app-app-chat-input "**********" at bounding box center [144, 231] width 219 height 35
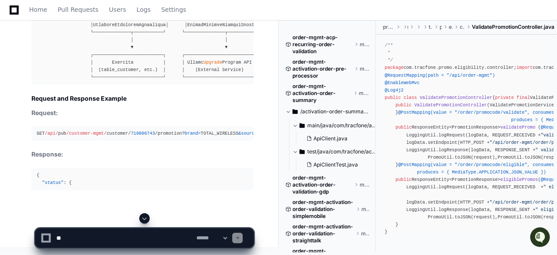
click at [144, 220] on span at bounding box center [144, 218] width 7 height 7
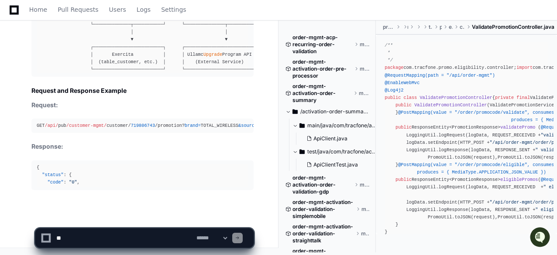
scroll to position [5907, 0]
click at [144, 220] on app-app-chat-input "**********" at bounding box center [144, 231] width 219 height 35
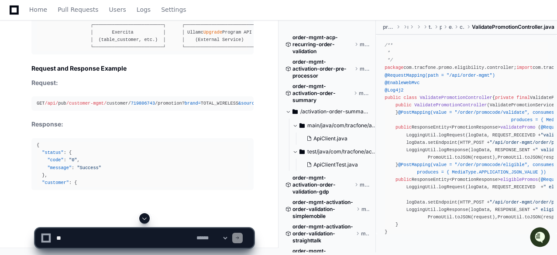
click at [144, 220] on span at bounding box center [144, 218] width 7 height 7
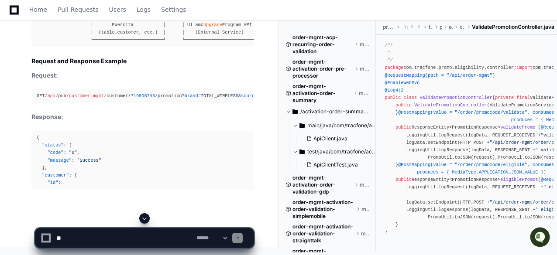
click at [144, 220] on app-app-chat-input "**********" at bounding box center [144, 231] width 219 height 35
click at [144, 220] on span at bounding box center [144, 218] width 7 height 7
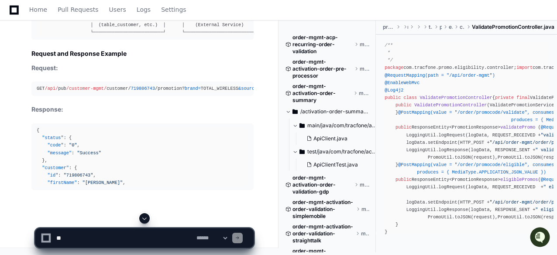
click at [144, 220] on app-app-chat-input "**********" at bounding box center [144, 231] width 219 height 35
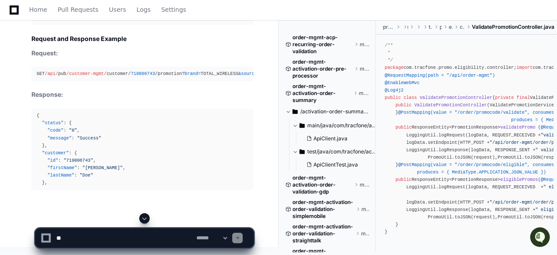
click at [144, 220] on span at bounding box center [144, 218] width 7 height 7
click at [144, 220] on app-app-chat-input "**********" at bounding box center [144, 231] width 219 height 35
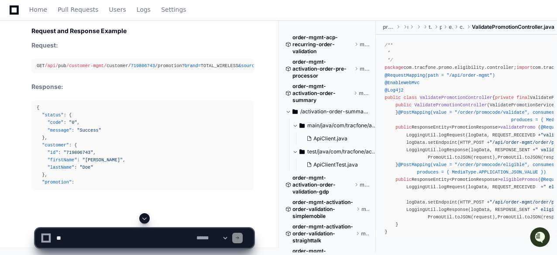
click at [144, 220] on app-app-chat-input "**********" at bounding box center [144, 231] width 219 height 35
click at [144, 220] on span at bounding box center [144, 218] width 7 height 7
click at [144, 220] on app-app-chat-input "**********" at bounding box center [144, 231] width 219 height 35
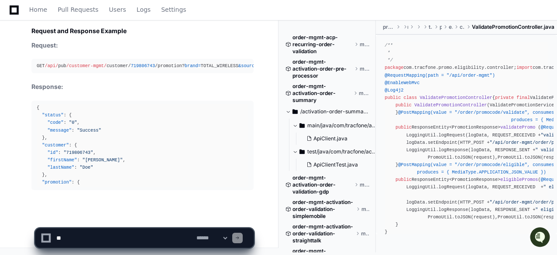
click at [144, 220] on app-app-chat-input "**********" at bounding box center [144, 231] width 219 height 35
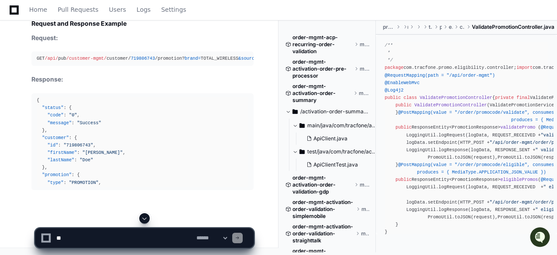
click at [144, 220] on span at bounding box center [144, 218] width 7 height 7
click at [144, 220] on app-app-chat-input "**********" at bounding box center [144, 231] width 219 height 35
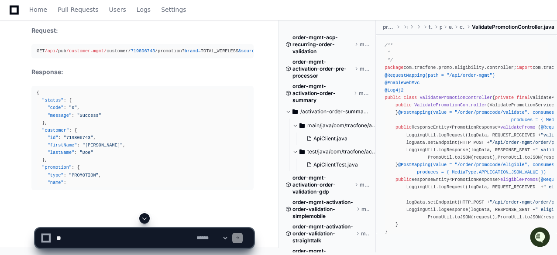
click at [144, 220] on span at bounding box center [144, 218] width 7 height 7
click at [144, 220] on app-app-chat-input "**********" at bounding box center [144, 231] width 219 height 35
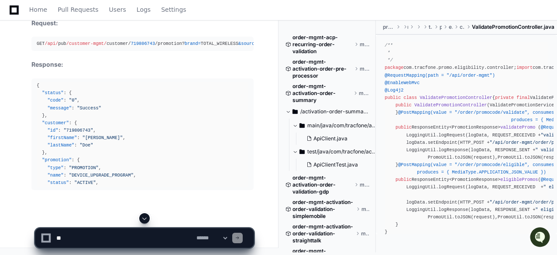
click at [144, 220] on span at bounding box center [144, 218] width 7 height 7
click at [144, 220] on app-app-chat-input "**********" at bounding box center [144, 231] width 219 height 35
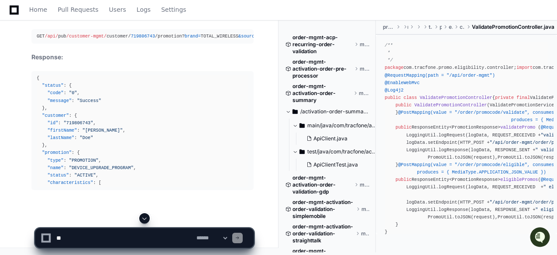
click at [144, 220] on span at bounding box center [144, 218] width 7 height 7
click at [144, 220] on app-app-chat-input "**********" at bounding box center [144, 231] width 219 height 35
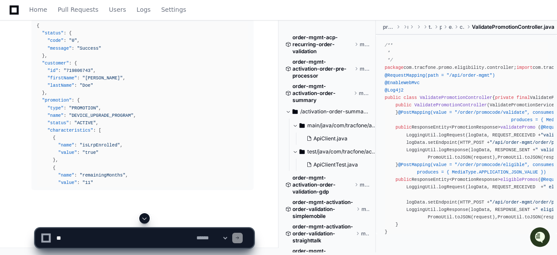
click at [144, 218] on span at bounding box center [144, 218] width 7 height 7
click at [144, 218] on app-app-chat-input "**********" at bounding box center [144, 231] width 219 height 35
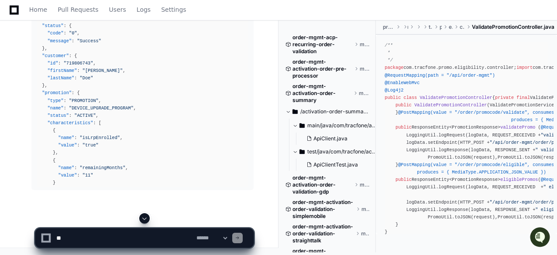
click at [144, 218] on span at bounding box center [144, 218] width 7 height 7
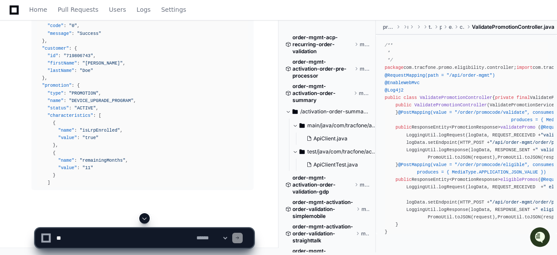
click at [144, 218] on span at bounding box center [144, 218] width 7 height 7
click at [144, 218] on app-app-chat-input "**********" at bounding box center [144, 231] width 219 height 35
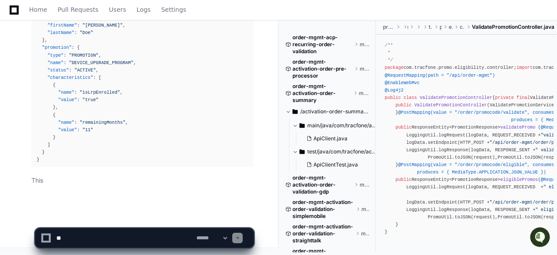
click at [144, 218] on span at bounding box center [144, 218] width 7 height 7
click at [144, 218] on app-app-chat-input "**********" at bounding box center [144, 231] width 219 height 35
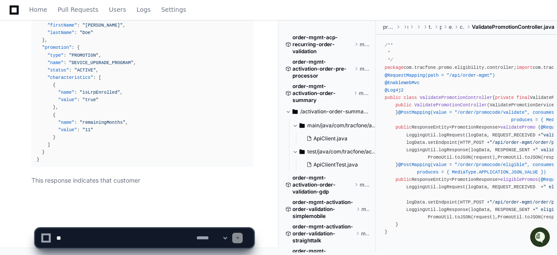
click at [144, 218] on app-app-chat-input "**********" at bounding box center [144, 231] width 219 height 35
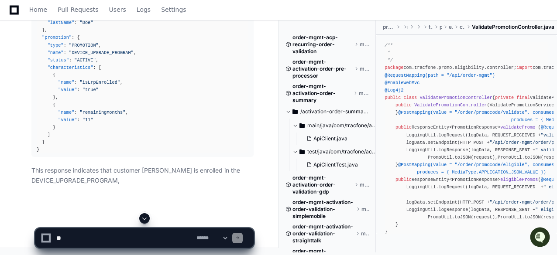
click at [144, 218] on span at bounding box center [144, 218] width 7 height 7
click at [144, 218] on app-app-chat-input "**********" at bounding box center [144, 231] width 219 height 35
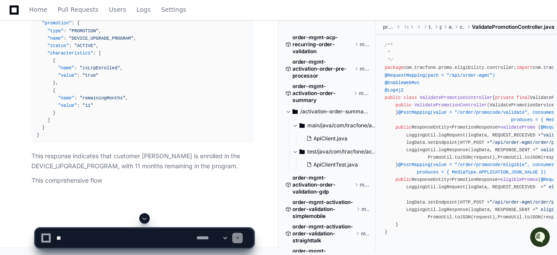
click at [144, 218] on span at bounding box center [144, 218] width 7 height 7
click at [144, 218] on app-app-chat-input "**********" at bounding box center [144, 231] width 219 height 35
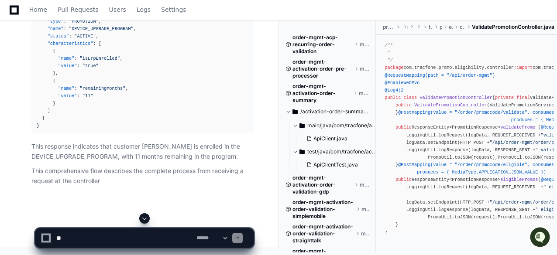
click at [144, 218] on app-app-chat-input "**********" at bounding box center [144, 231] width 219 height 35
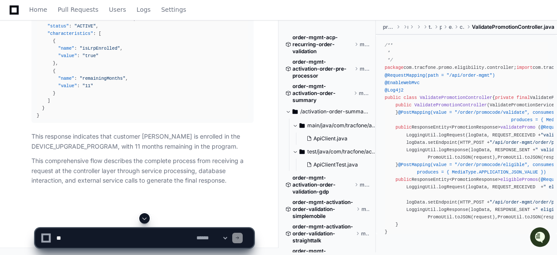
click at [144, 218] on span at bounding box center [144, 218] width 7 height 7
click at [144, 218] on app-app-chat-input "**********" at bounding box center [144, 231] width 219 height 35
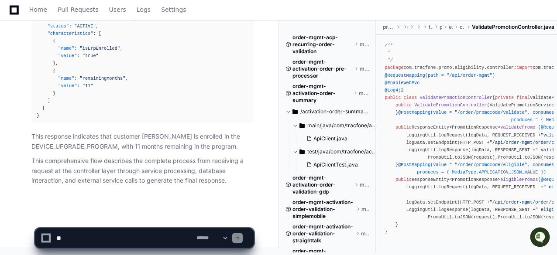
click at [144, 218] on app-app-chat-input "**********" at bounding box center [144, 231] width 219 height 35
click at [114, 169] on p "This comprehensive flow describes the complete process from receiving a request…" at bounding box center [142, 171] width 222 height 30
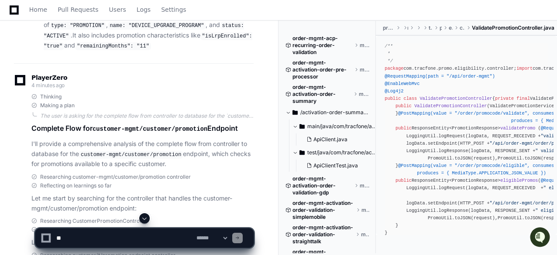
scroll to position [2688, 0]
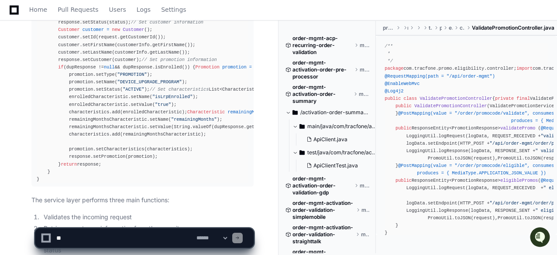
scroll to position [6146, 0]
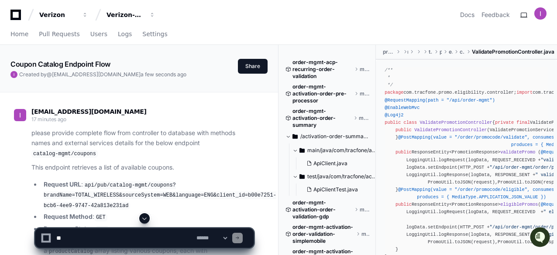
click at [177, 172] on article "please provide complete flow from controller to database with methods names and…" at bounding box center [142, 207] width 222 height 159
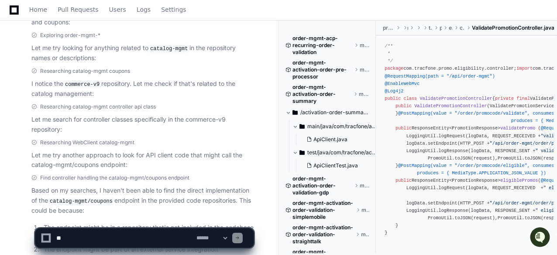
scroll to position [6146, 0]
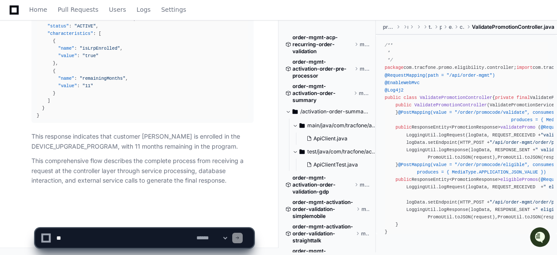
click at [135, 234] on textarea at bounding box center [125, 238] width 140 height 19
click at [152, 237] on textarea at bounding box center [125, 238] width 140 height 19
paste textarea "**********"
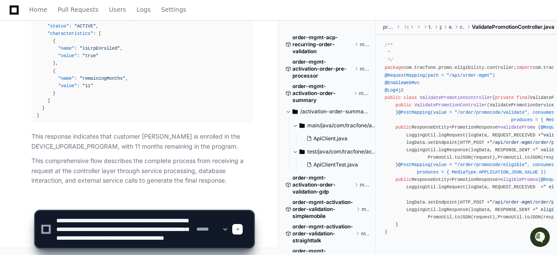
scroll to position [3, 0]
click at [178, 239] on textarea at bounding box center [125, 229] width 140 height 37
type textarea "**********"
click at [229, 230] on select "**********" at bounding box center [212, 230] width 34 height 6
click at [195, 227] on select "**********" at bounding box center [212, 230] width 34 height 6
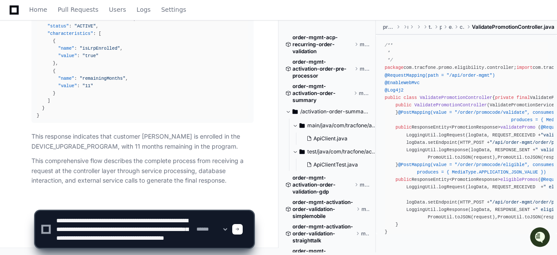
drag, startPoint x: 141, startPoint y: 243, endPoint x: 28, endPoint y: 220, distance: 115.0
click at [28, 220] on div "**********" at bounding box center [144, 225] width 268 height 59
click at [150, 243] on textarea at bounding box center [125, 229] width 140 height 37
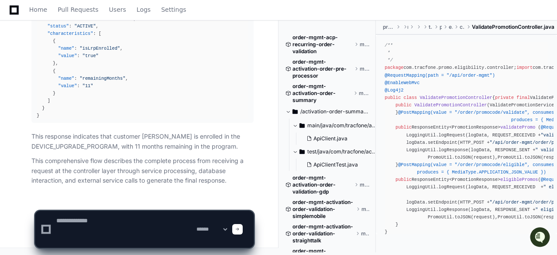
scroll to position [0, 0]
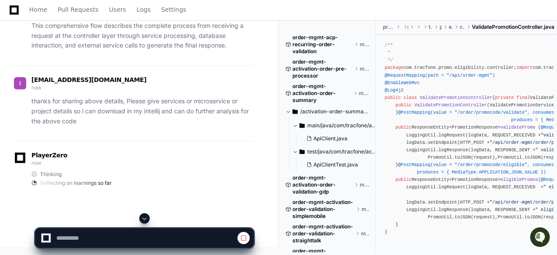
click at [144, 217] on span at bounding box center [144, 218] width 7 height 7
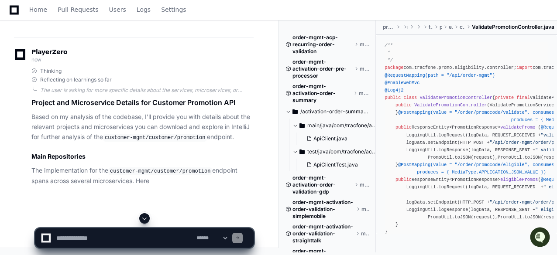
click at [155, 75] on div "Thinking" at bounding box center [142, 71] width 222 height 7
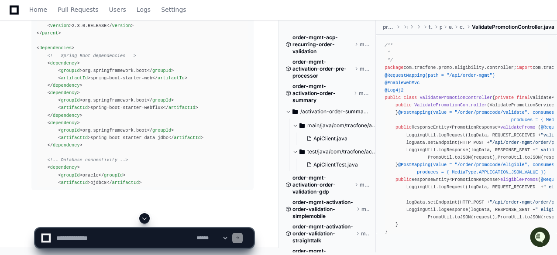
scroll to position [6538, 0]
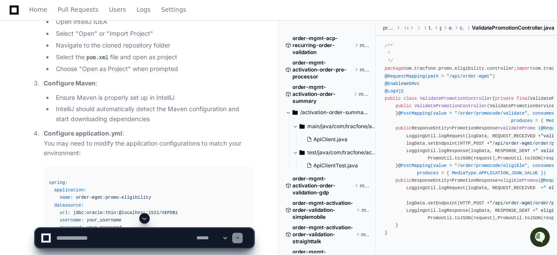
scroll to position [6520, 0]
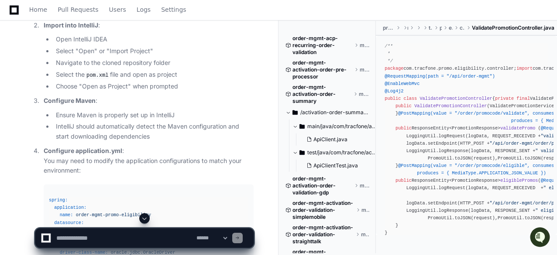
drag, startPoint x: 89, startPoint y: 69, endPoint x: 172, endPoint y: 70, distance: 83.4
drag, startPoint x: 87, startPoint y: 69, endPoint x: 175, endPoint y: 71, distance: 87.3
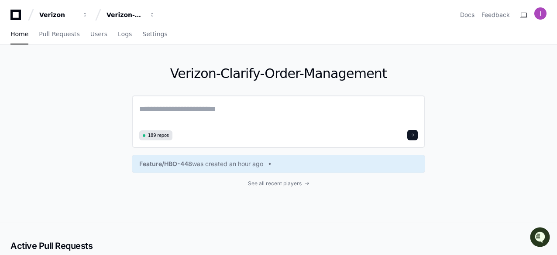
click at [222, 110] on textarea at bounding box center [278, 115] width 279 height 24
paste textarea "**********"
type textarea "**********"
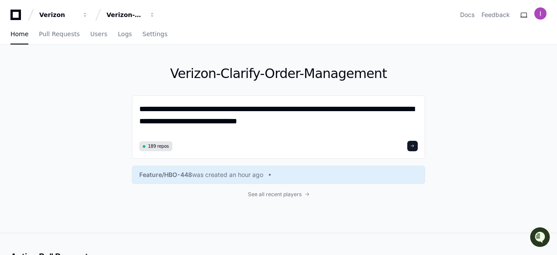
drag, startPoint x: 280, startPoint y: 119, endPoint x: 113, endPoint y: 114, distance: 167.3
click at [113, 114] on div "**********" at bounding box center [278, 139] width 557 height 188
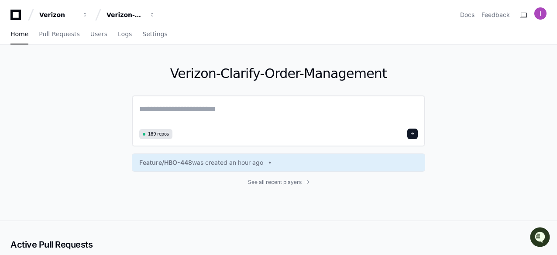
click at [234, 116] on textarea at bounding box center [278, 114] width 279 height 23
paste textarea "**********"
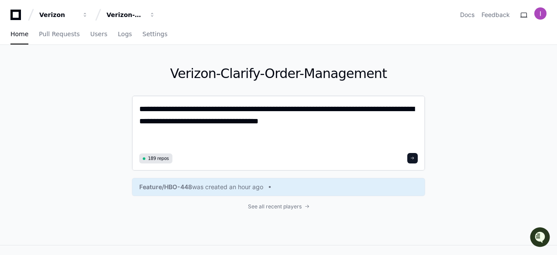
click at [226, 141] on textarea "**********" at bounding box center [278, 127] width 279 height 48
paste textarea "**********"
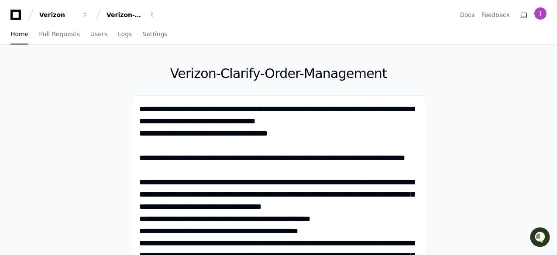
type textarea "**********"
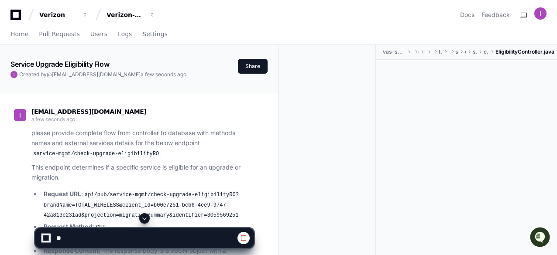
click at [190, 119] on div "[EMAIL_ADDRESS][DOMAIN_NAME] a few seconds ago" at bounding box center [134, 116] width 240 height 15
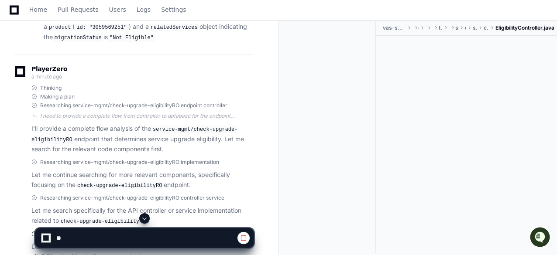
click at [147, 215] on span at bounding box center [144, 218] width 7 height 7
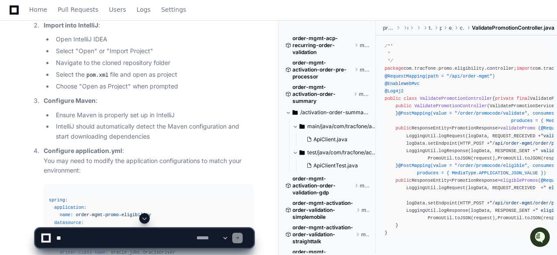
scroll to position [6520, 0]
click at [145, 217] on span at bounding box center [144, 218] width 7 height 7
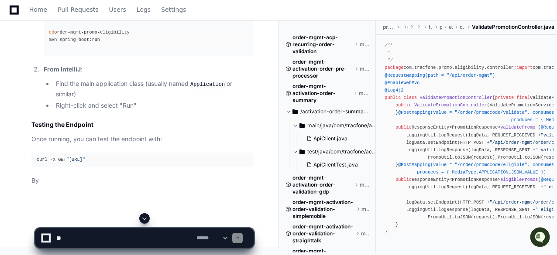
click at [145, 217] on span at bounding box center [144, 218] width 7 height 7
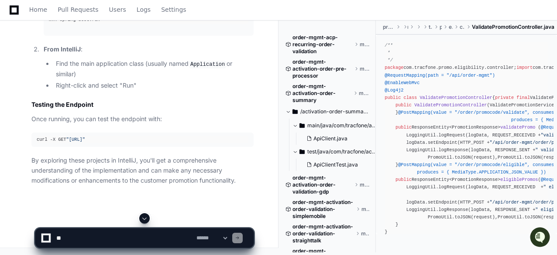
click at [145, 217] on span at bounding box center [144, 218] width 7 height 7
click at [85, 138] on span ""http://localhost:8080/api/pub/customer-mgmt/customer/719806743/promotion?brand…" at bounding box center [75, 139] width 19 height 5
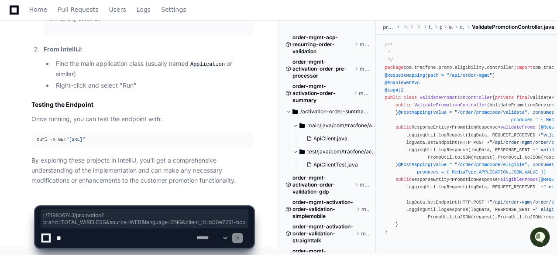
scroll to position [0, 221]
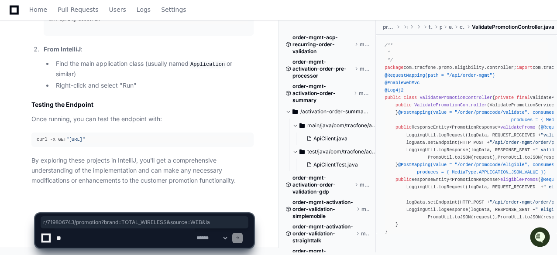
drag, startPoint x: 193, startPoint y: 141, endPoint x: 87, endPoint y: 143, distance: 106.6
click at [87, 143] on pre "curl -X GET "http://localhost:8080/api/pub/customer-mgmt/customer/719806743/pro…" at bounding box center [142, 140] width 222 height 14
click at [193, 122] on p "Once running, you can test the endpoint with:" at bounding box center [142, 119] width 222 height 10
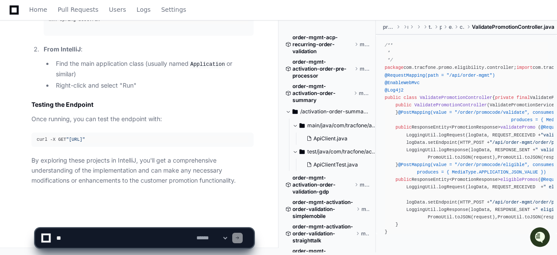
click at [154, 114] on p "Once running, you can test the endpoint with:" at bounding box center [142, 119] width 222 height 10
click at [142, 105] on h2 "Testing the Endpoint" at bounding box center [142, 104] width 222 height 9
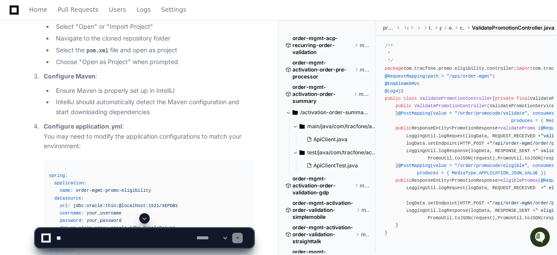
scroll to position [6527, 0]
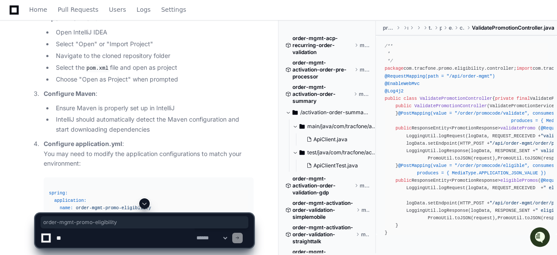
drag, startPoint x: 87, startPoint y: 64, endPoint x: 175, endPoint y: 63, distance: 87.3
copy h3 "order-mgmt-promo-eligibility"
drag, startPoint x: 95, startPoint y: 180, endPoint x: 196, endPoint y: 179, distance: 101.3
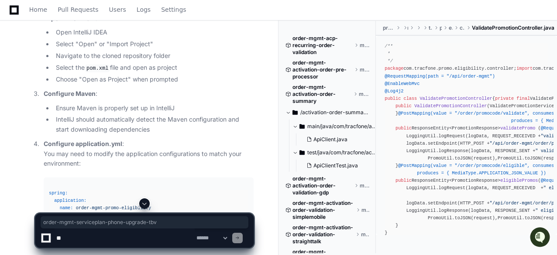
copy span "order-mgmt-serviceplan-phone-upgrade-tbv"
drag, startPoint x: 95, startPoint y: 109, endPoint x: 168, endPoint y: 108, distance: 72.5
copy span "order-mgmt-promo-eligibility"
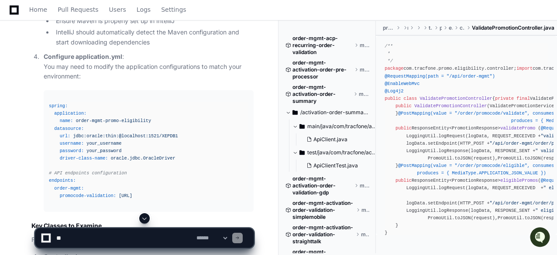
scroll to position [6632, 0]
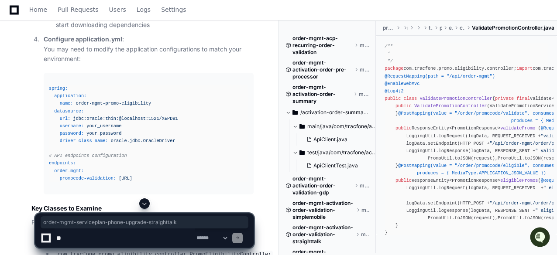
drag, startPoint x: 95, startPoint y: 100, endPoint x: 217, endPoint y: 98, distance: 122.3
copy span "order-mgmt-serviceplan-phone-upgrade-straighttalk"
drag, startPoint x: 96, startPoint y: 121, endPoint x: 193, endPoint y: 121, distance: 96.9
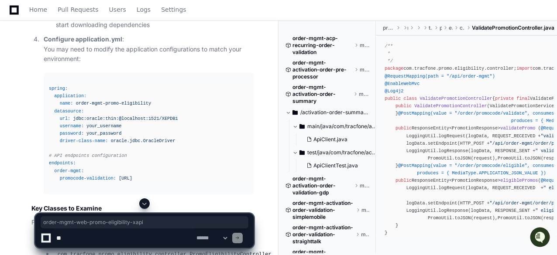
copy span "order-mgmt-web-promo-eligibility-xapi"
click at [147, 205] on span at bounding box center [144, 203] width 7 height 7
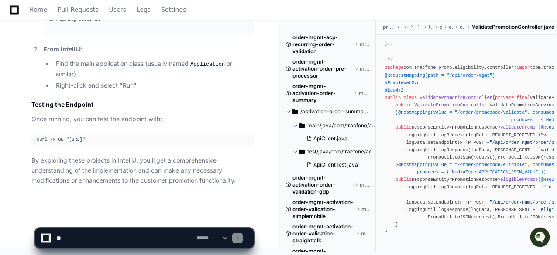
click at [152, 159] on p "By exploring these projects in IntelliJ, you'll get a comprehensive understandi…" at bounding box center [142, 171] width 222 height 30
click at [165, 36] on li "Using Maven : cd order-mgmt-promo-eligibility mvn spring-boot:run" at bounding box center [147, 7] width 213 height 58
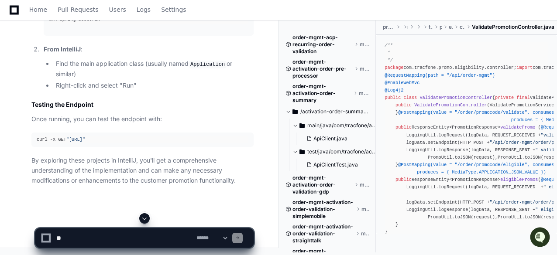
scroll to position [7750, 0]
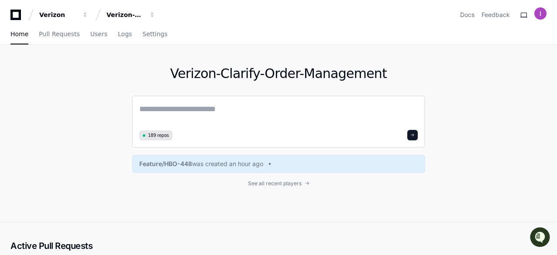
click at [200, 122] on textarea at bounding box center [278, 115] width 279 height 24
paste textarea "**********"
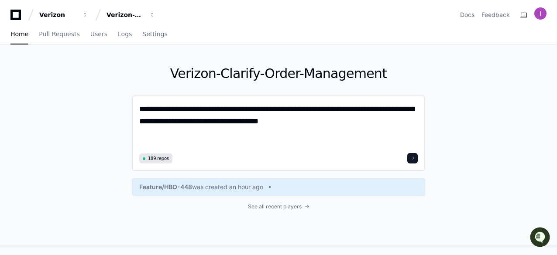
paste textarea "**********"
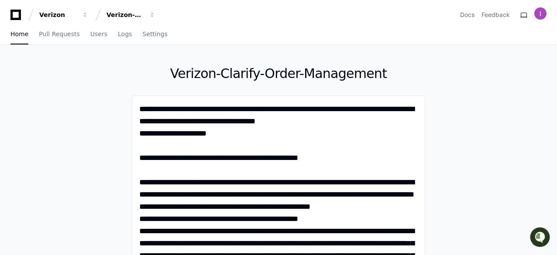
type textarea "**********"
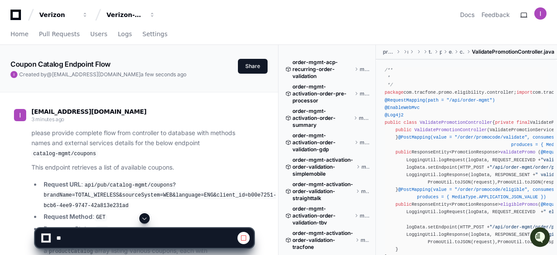
click at [146, 217] on span at bounding box center [144, 218] width 7 height 7
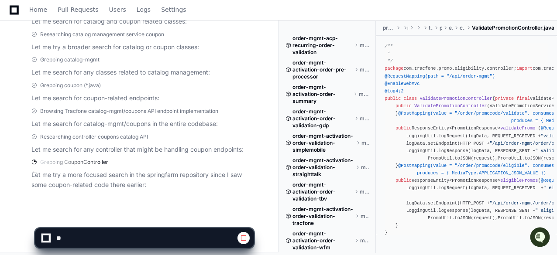
click at [146, 217] on app-app-chat-input at bounding box center [144, 231] width 219 height 35
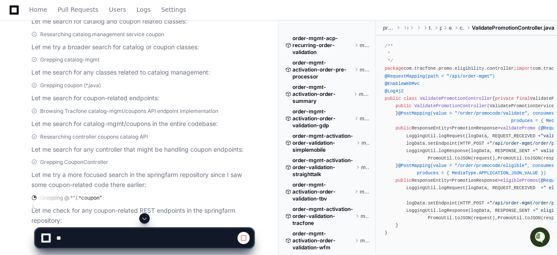
click at [146, 216] on span at bounding box center [144, 218] width 7 height 7
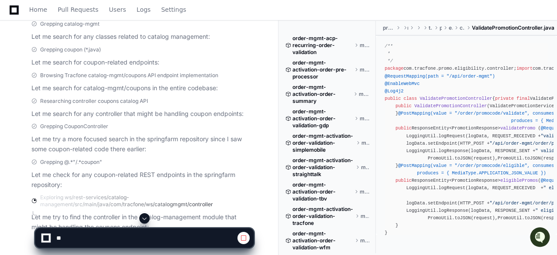
click at [146, 220] on span at bounding box center [144, 218] width 7 height 7
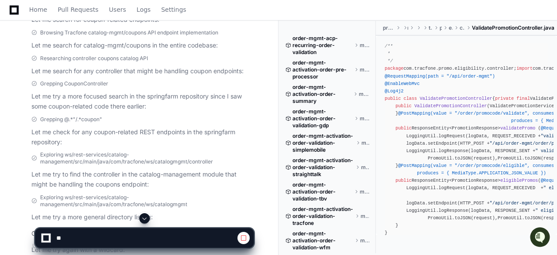
click at [145, 216] on span at bounding box center [144, 218] width 7 height 7
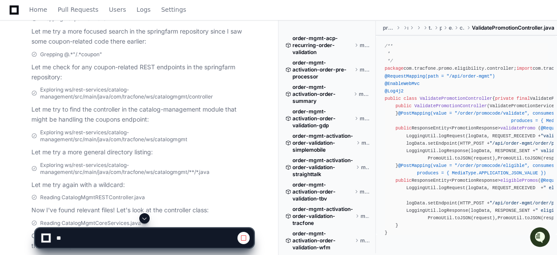
click at [145, 218] on span at bounding box center [144, 218] width 7 height 7
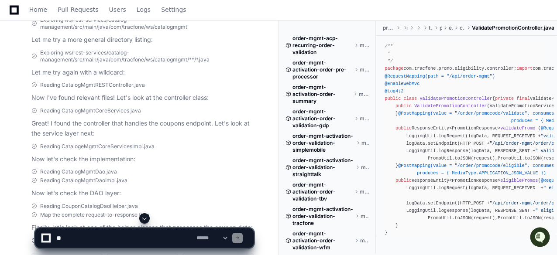
click at [174, 177] on div "Reading CatalogMgmtDaoImpl.java" at bounding box center [142, 180] width 222 height 7
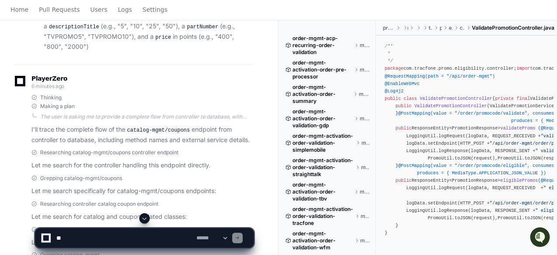
scroll to position [0, 0]
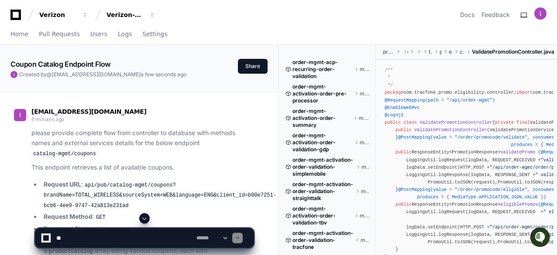
click at [184, 173] on article "please provide complete flow from controller to database with methods names and…" at bounding box center [142, 207] width 222 height 159
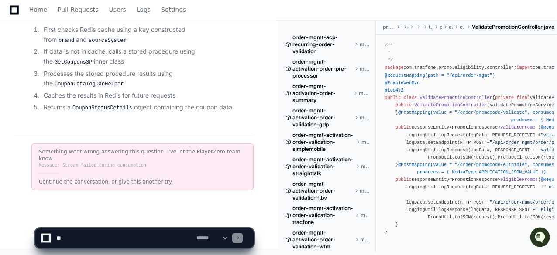
scroll to position [1923, 0]
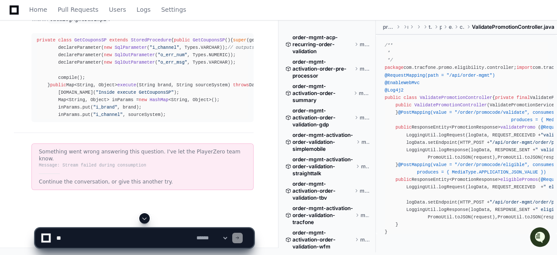
click at [144, 220] on span at bounding box center [144, 218] width 7 height 7
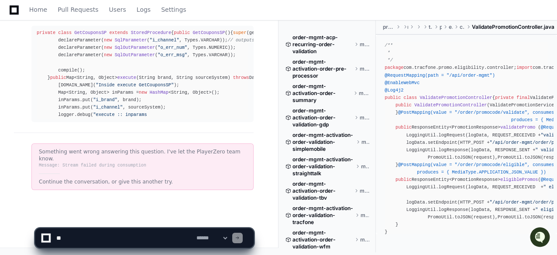
scroll to position [2110, 0]
click at [144, 220] on app-app-chat-input "**********" at bounding box center [144, 231] width 219 height 35
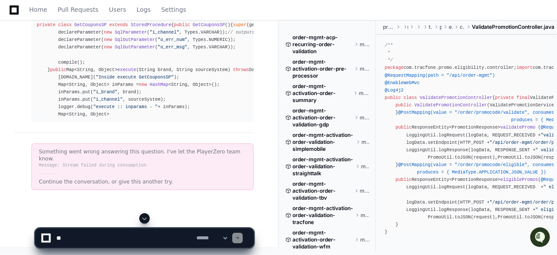
click at [144, 220] on app-app-chat-input "**********" at bounding box center [144, 231] width 219 height 35
click at [144, 220] on span at bounding box center [144, 218] width 7 height 7
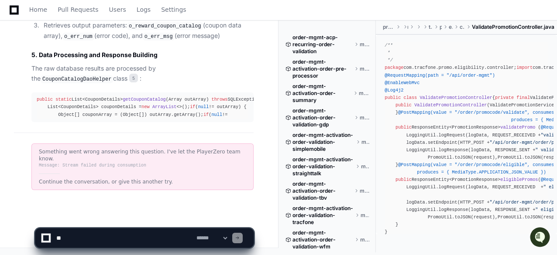
scroll to position [2339, 0]
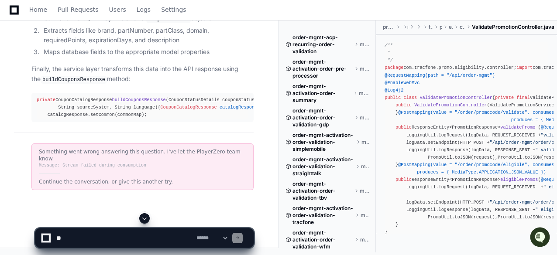
click at [146, 215] on span at bounding box center [144, 218] width 7 height 7
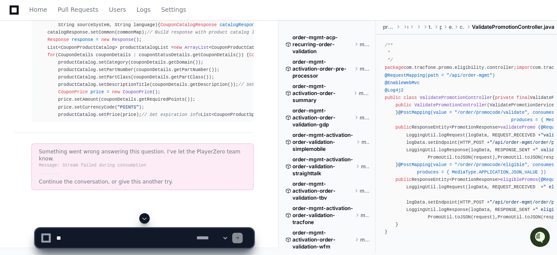
click at [146, 219] on span at bounding box center [144, 218] width 7 height 7
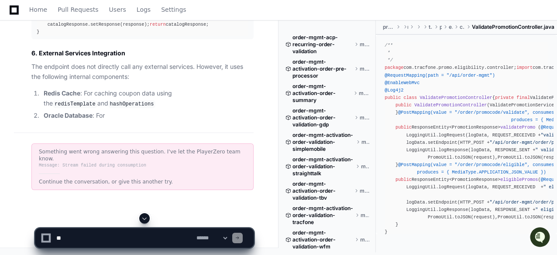
click at [145, 217] on span at bounding box center [144, 218] width 7 height 7
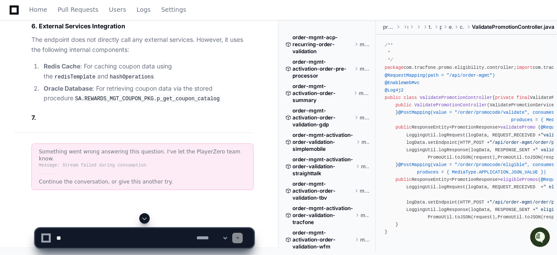
click at [145, 217] on app-app-chat-input "**********" at bounding box center [144, 231] width 219 height 35
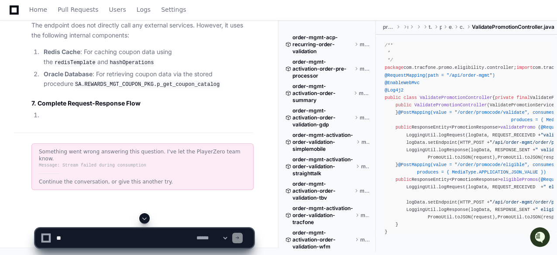
click at [145, 217] on span at bounding box center [144, 218] width 7 height 7
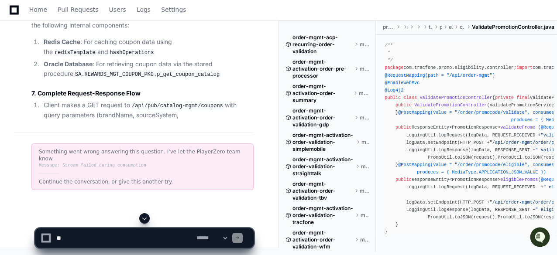
click at [145, 217] on span at bounding box center [144, 218] width 7 height 7
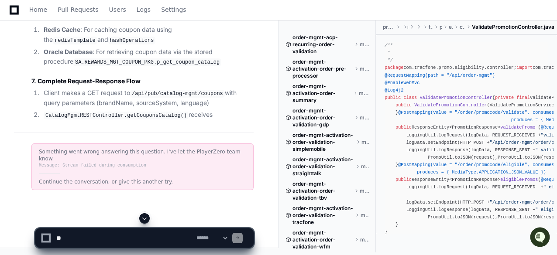
click at [145, 217] on app-app-chat-input "**********" at bounding box center [144, 231] width 219 height 35
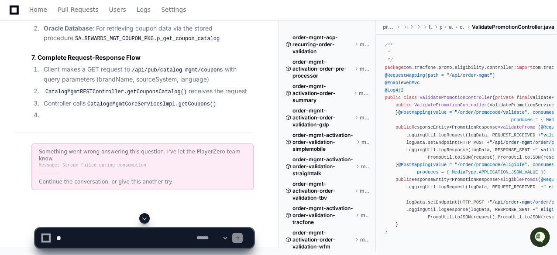
click at [145, 217] on span at bounding box center [144, 218] width 7 height 7
click at [145, 217] on app-app-chat-input "**********" at bounding box center [144, 231] width 219 height 35
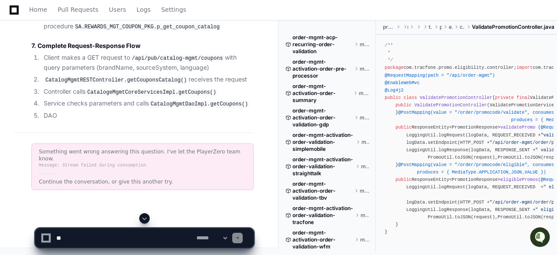
click at [145, 217] on span at bounding box center [144, 218] width 7 height 7
click at [145, 217] on app-app-chat-input "**********" at bounding box center [144, 231] width 219 height 35
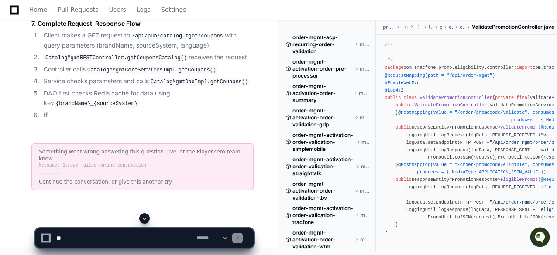
click at [145, 217] on span at bounding box center [144, 218] width 7 height 7
click at [145, 217] on app-app-chat-input "**********" at bounding box center [144, 231] width 219 height 35
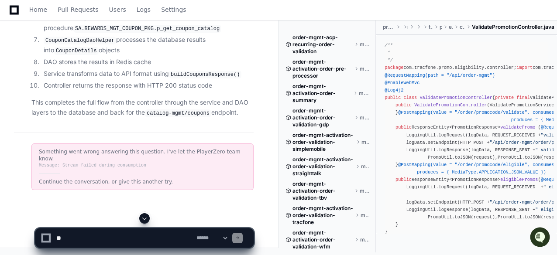
click at [146, 217] on span at bounding box center [144, 218] width 7 height 7
click at [146, 217] on app-app-chat-input "**********" at bounding box center [144, 231] width 219 height 35
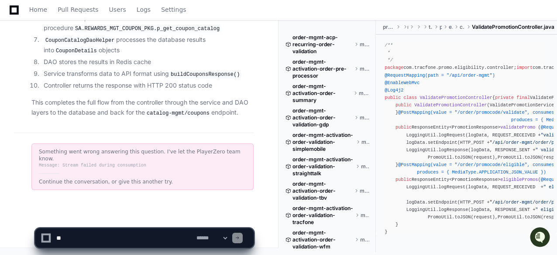
click at [128, 118] on p "This completes the full flow from the controller through the service and DAO la…" at bounding box center [142, 108] width 222 height 20
click at [115, 117] on p "This completes the full flow from the controller through the service and DAO la…" at bounding box center [142, 108] width 222 height 20
click at [130, 239] on textarea at bounding box center [125, 238] width 140 height 19
paste textarea "**********"
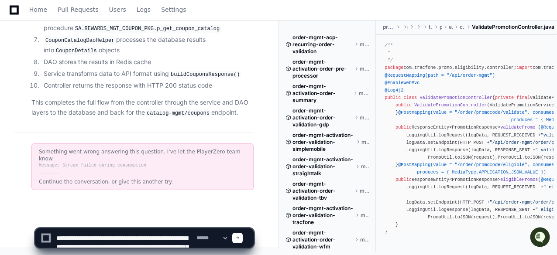
click at [134, 240] on textarea at bounding box center [125, 238] width 140 height 19
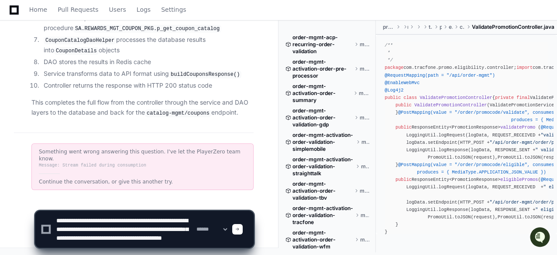
click at [174, 235] on textarea at bounding box center [125, 229] width 140 height 37
type textarea "**********"
click at [146, 244] on textarea at bounding box center [125, 229] width 140 height 37
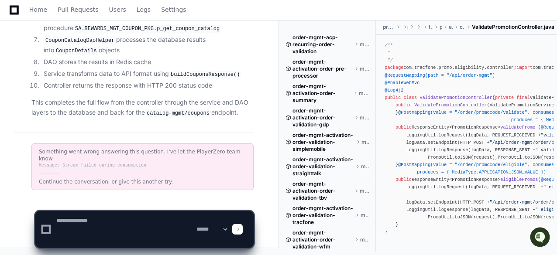
scroll to position [0, 0]
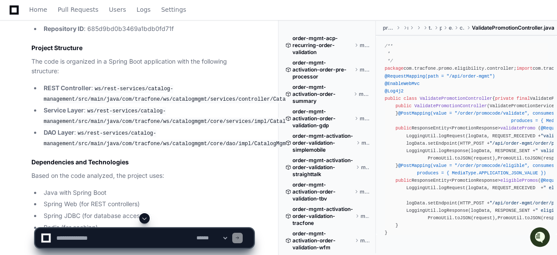
click at [145, 218] on span at bounding box center [144, 218] width 7 height 7
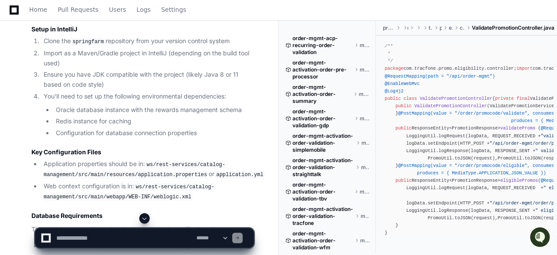
scroll to position [3323, 0]
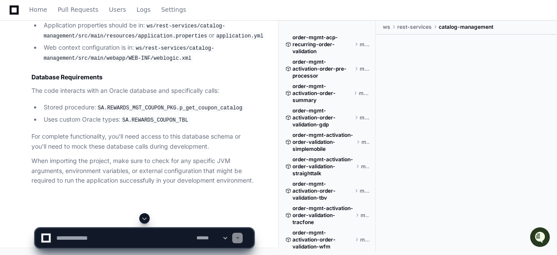
scroll to position [3463, 0]
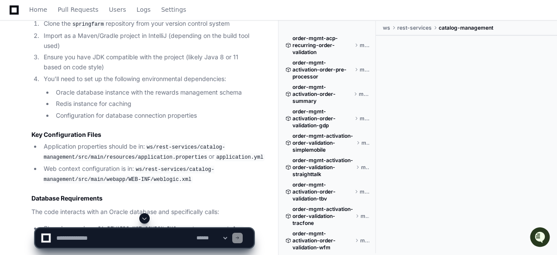
scroll to position [3306, 0]
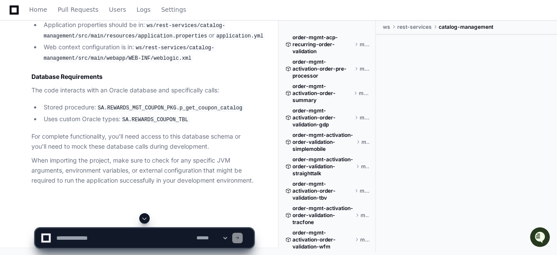
scroll to position [3983, 0]
click at [158, 238] on textarea at bounding box center [125, 238] width 140 height 19
click at [127, 239] on textarea at bounding box center [125, 238] width 140 height 19
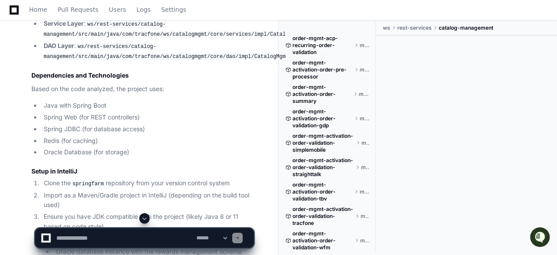
scroll to position [3269, 0]
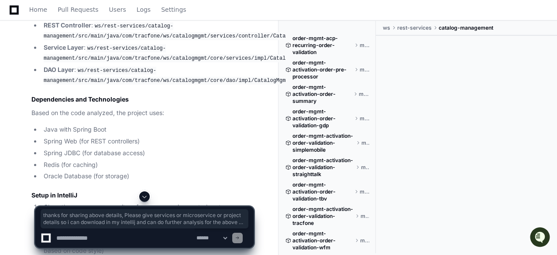
drag, startPoint x: 31, startPoint y: 46, endPoint x: 89, endPoint y: 62, distance: 59.6
copy p "thanks for sharing above details, Please give services or microservice or proje…"
click at [143, 196] on span at bounding box center [144, 196] width 7 height 7
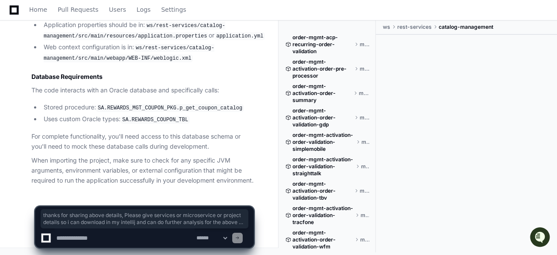
click at [143, 196] on app-app-chat-input "**********" at bounding box center [144, 220] width 219 height 57
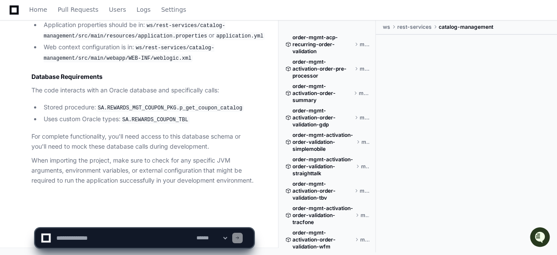
click at [122, 236] on textarea at bounding box center [125, 238] width 140 height 19
paste textarea "**********"
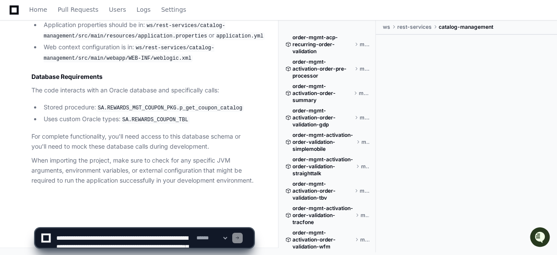
scroll to position [3, 0]
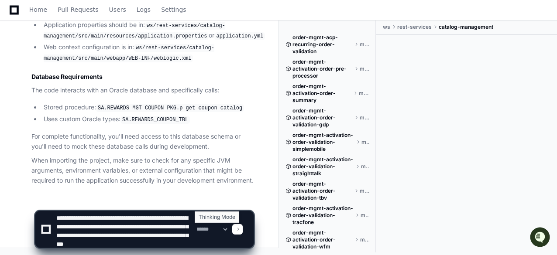
type textarea "**********"
click at [229, 230] on select "**********" at bounding box center [212, 230] width 34 height 6
select select "*********"
click at [195, 227] on select "**********" at bounding box center [212, 230] width 34 height 6
click at [182, 238] on textarea at bounding box center [125, 229] width 140 height 37
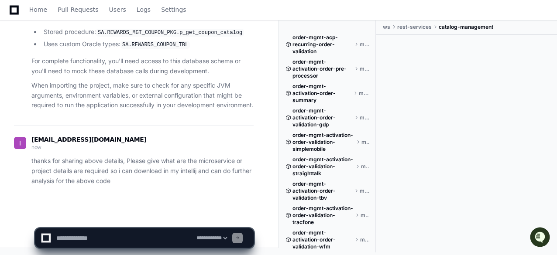
scroll to position [3983, 0]
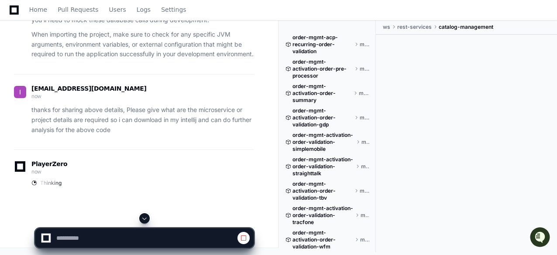
select select "*********"
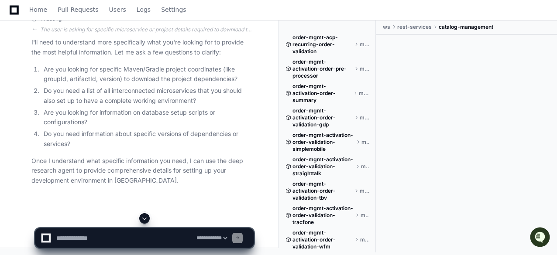
click at [139, 23] on div "Thinking" at bounding box center [142, 19] width 222 height 7
click at [93, 234] on textarea at bounding box center [125, 238] width 140 height 19
type textarea "*"
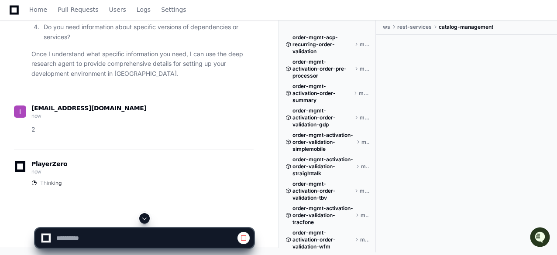
scroll to position [4262, 0]
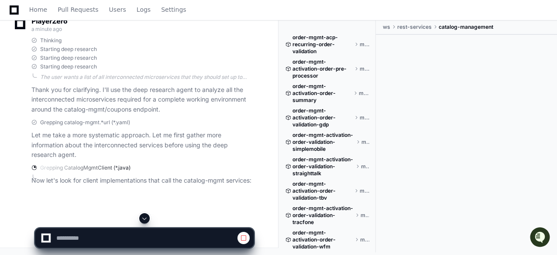
click at [141, 53] on div "Starting deep research" at bounding box center [142, 49] width 222 height 7
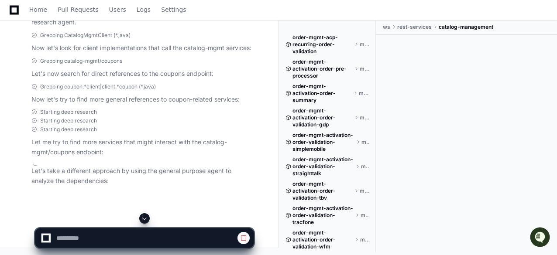
click at [144, 217] on span at bounding box center [144, 218] width 7 height 7
click at [141, 152] on p "Let me try to find more services that might interact with the catalog-mgmt/coup…" at bounding box center [142, 148] width 222 height 20
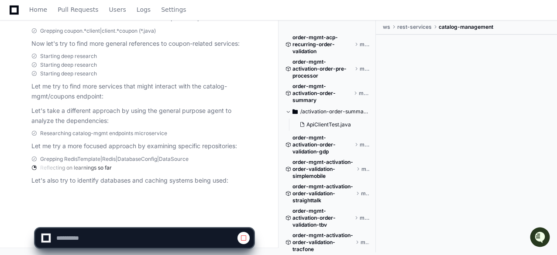
select select "*********"
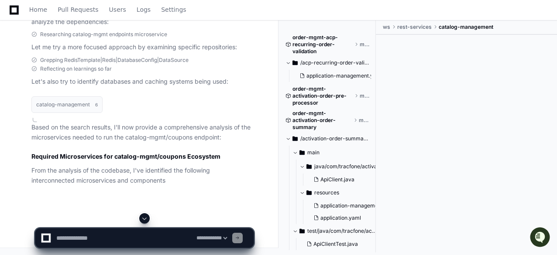
click at [168, 27] on p "Let's take a different approach by using the general purpose agent to analyze t…" at bounding box center [142, 17] width 222 height 20
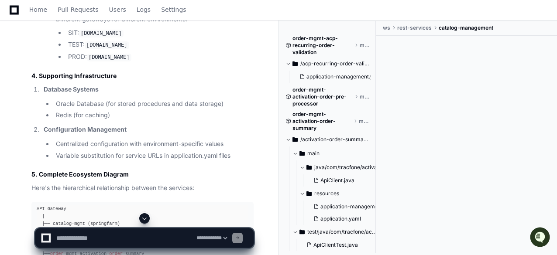
scroll to position [5257, 0]
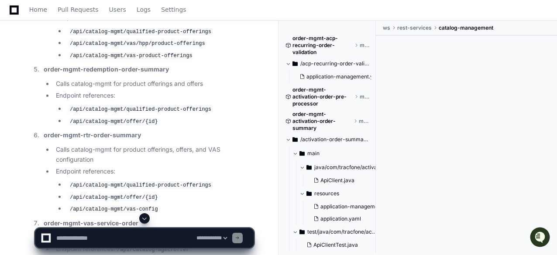
scroll to position [4855, 0]
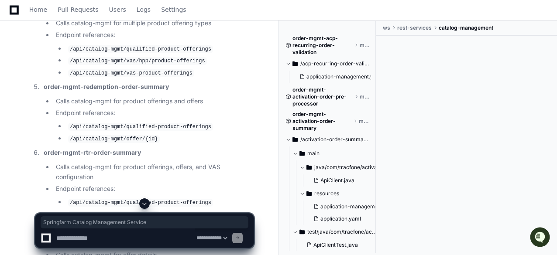
drag, startPoint x: 45, startPoint y: 61, endPoint x: 166, endPoint y: 61, distance: 121.4
copy strong "Springfarm Catalog Management Service"
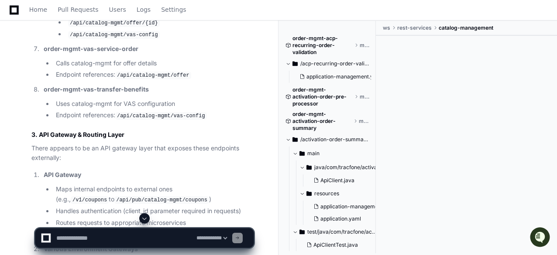
scroll to position [5064, 0]
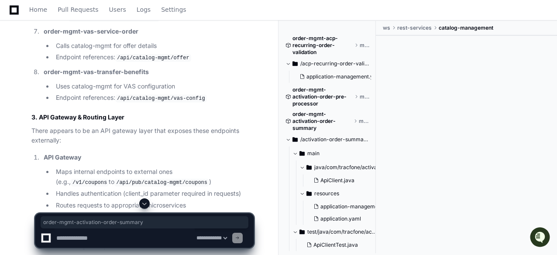
drag, startPoint x: 44, startPoint y: 60, endPoint x: 164, endPoint y: 58, distance: 120.5
copy strong "order-mgmt-activation-order-summary"
drag, startPoint x: 44, startPoint y: 124, endPoint x: 194, endPoint y: 122, distance: 150.2
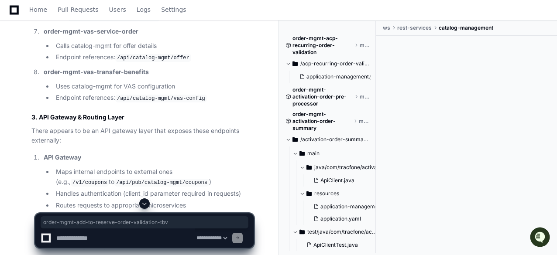
copy strong "order-mgmt-add-to-reserve-order-validation-tbv"
drag, startPoint x: 43, startPoint y: 166, endPoint x: 164, endPoint y: 163, distance: 121.0
copy strong "order-mgmt-enrollment-order-summary"
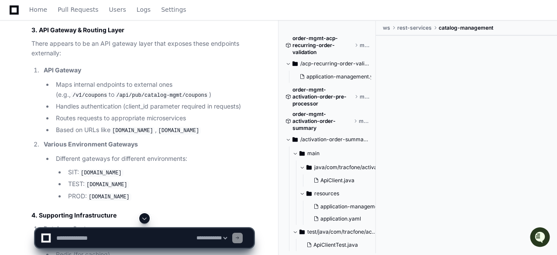
scroll to position [5187, 0]
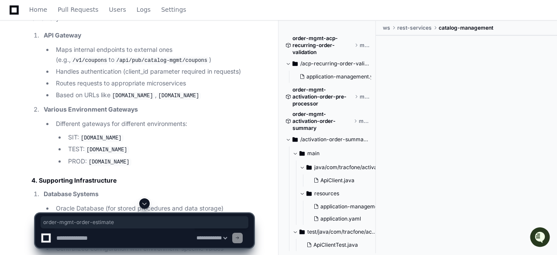
drag, startPoint x: 44, startPoint y: 83, endPoint x: 126, endPoint y: 82, distance: 82.1
copy strong "order-mgmt-order-estimate"
drag, startPoint x: 44, startPoint y: 161, endPoint x: 169, endPoint y: 159, distance: 124.9
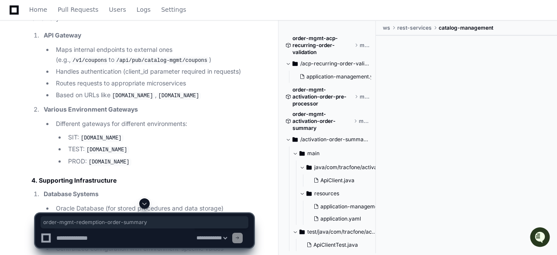
copy strong "order-mgmt-redemption-order-summary"
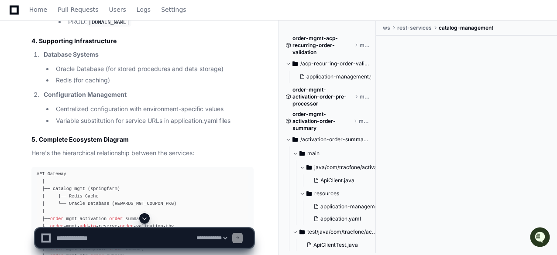
scroll to position [5344, 0]
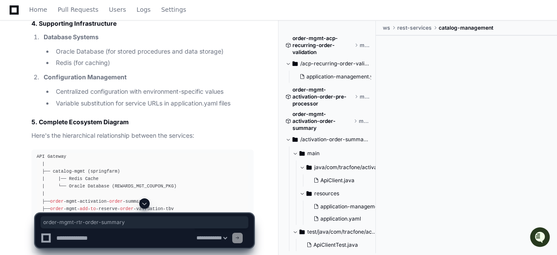
drag, startPoint x: 42, startPoint y: 69, endPoint x: 141, endPoint y: 68, distance: 99.1
copy strong "order-mgmt-rtr-order-summary"
drag, startPoint x: 43, startPoint y: 156, endPoint x: 140, endPoint y: 155, distance: 97.4
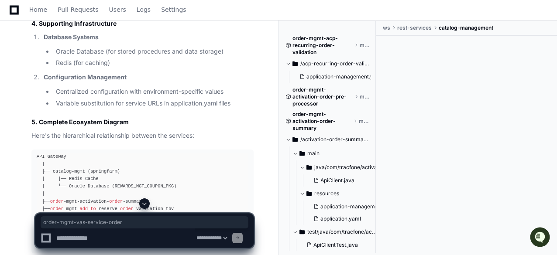
copy strong "order-mgmt-vas-service-order"
drag, startPoint x: 44, startPoint y: 196, endPoint x: 150, endPoint y: 194, distance: 106.1
copy strong "order-mgmt-vas-transfer-benefits"
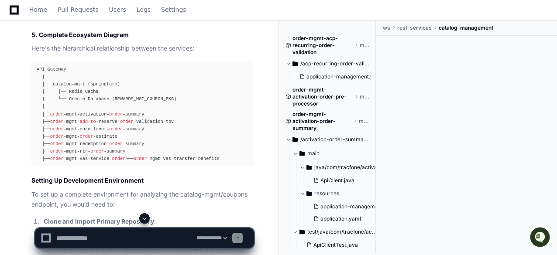
scroll to position [5449, 0]
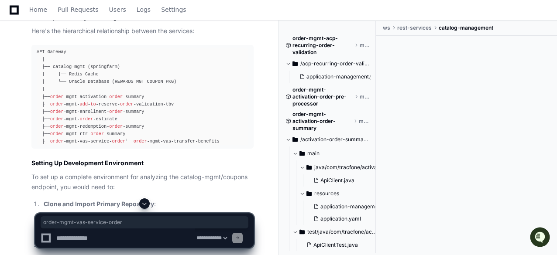
drag, startPoint x: 42, startPoint y: 49, endPoint x: 142, endPoint y: 51, distance: 100.0
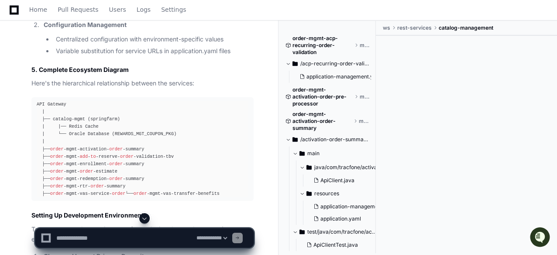
scroll to position [5379, 0]
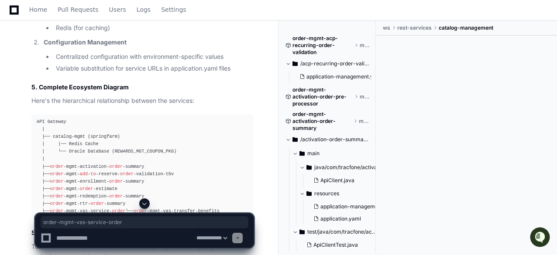
drag, startPoint x: 44, startPoint y: 119, endPoint x: 136, endPoint y: 118, distance: 92.6
drag, startPoint x: 43, startPoint y: 161, endPoint x: 146, endPoint y: 159, distance: 102.6
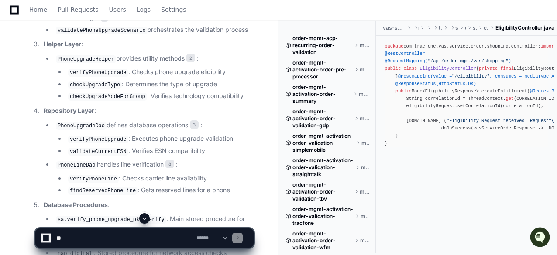
scroll to position [4052, 0]
